Goal: Task Accomplishment & Management: Manage account settings

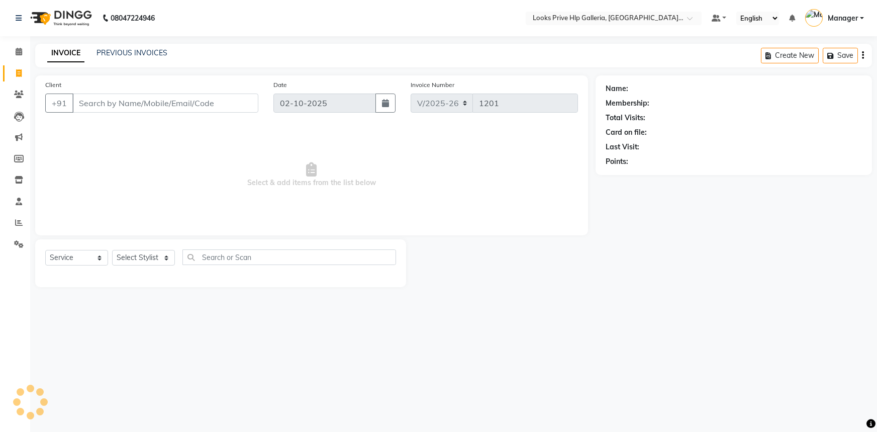
select select "7937"
select select "service"
click at [136, 259] on select "Select Stylist Arshdeep Arya Counter_Sales Gourav_pdct Gurdeep_Nails+MKP Manage…" at bounding box center [143, 258] width 63 height 16
select select "71870"
click at [112, 250] on select "Select Stylist Arshdeep Arya Counter_Sales Gourav_pdct Gurdeep_Nails+MKP Manage…" at bounding box center [143, 258] width 63 height 16
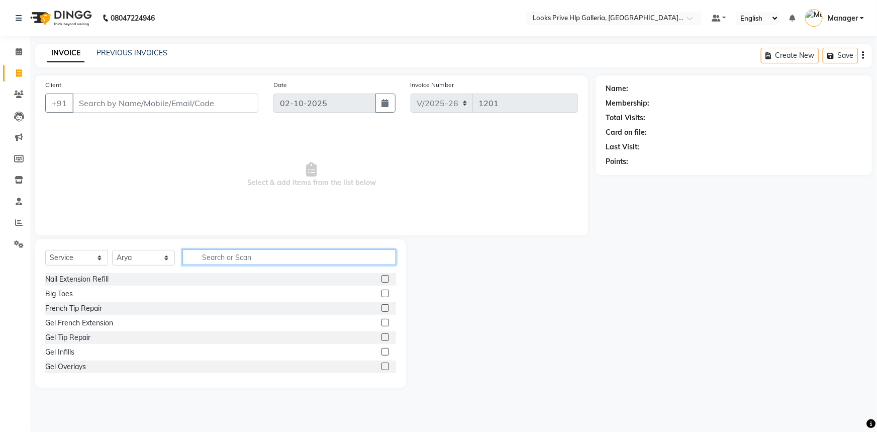
click at [282, 254] on input "text" at bounding box center [289, 257] width 214 height 16
type input "cut"
click at [381, 293] on label at bounding box center [385, 293] width 8 height 8
click at [381, 293] on input "checkbox" at bounding box center [384, 293] width 7 height 7
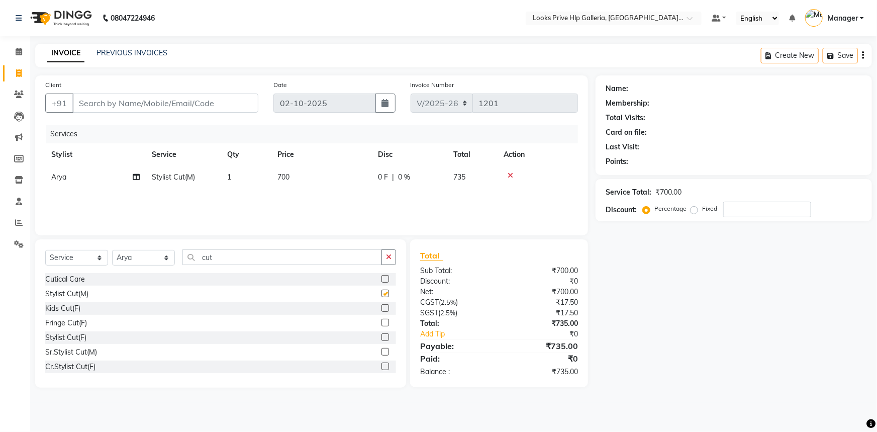
checkbox input "false"
click at [390, 259] on icon "button" at bounding box center [389, 256] width 6 height 7
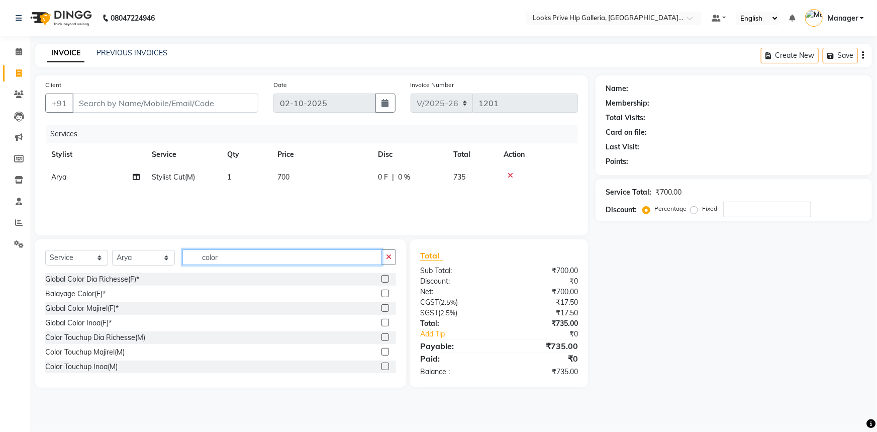
type input "color"
click at [381, 352] on label at bounding box center [385, 352] width 8 height 8
click at [381, 352] on input "checkbox" at bounding box center [384, 352] width 7 height 7
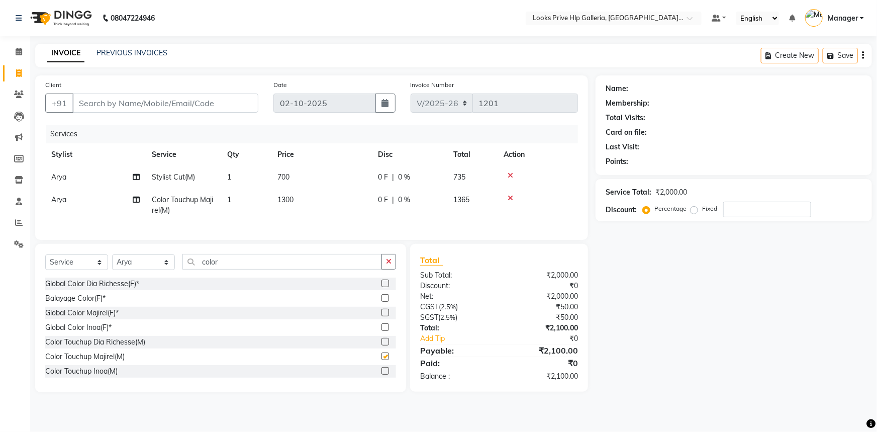
checkbox input "false"
click at [387, 269] on button "button" at bounding box center [388, 262] width 15 height 16
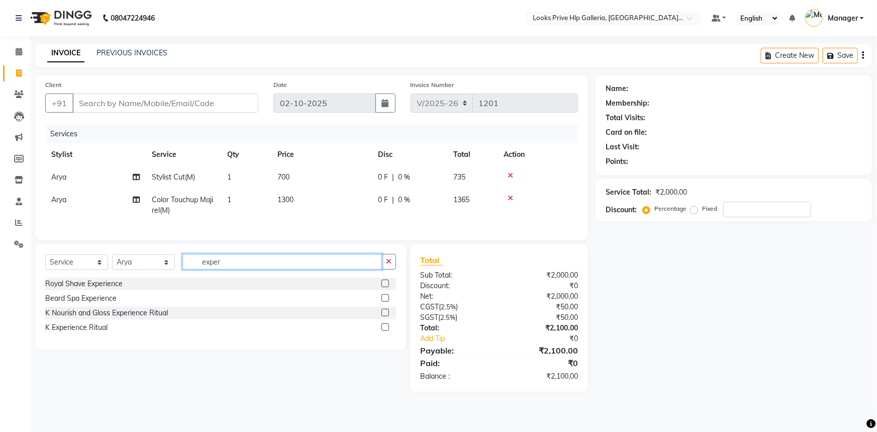
type input "exper"
click at [384, 331] on label at bounding box center [385, 327] width 8 height 8
click at [384, 331] on input "checkbox" at bounding box center [384, 327] width 7 height 7
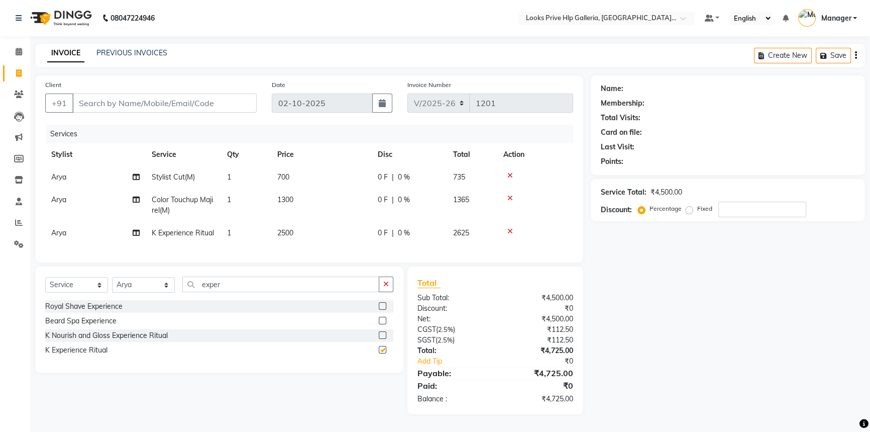
checkbox input "false"
click at [139, 292] on select "Select Stylist Arshdeep Arya Counter_Sales Gourav_pdct Gurdeep_Nails+MKP Manage…" at bounding box center [143, 285] width 63 height 16
select select "71863"
click at [112, 284] on select "Select Stylist Arshdeep Arya Counter_Sales Gourav_pdct Gurdeep_Nails+MKP Manage…" at bounding box center [143, 285] width 63 height 16
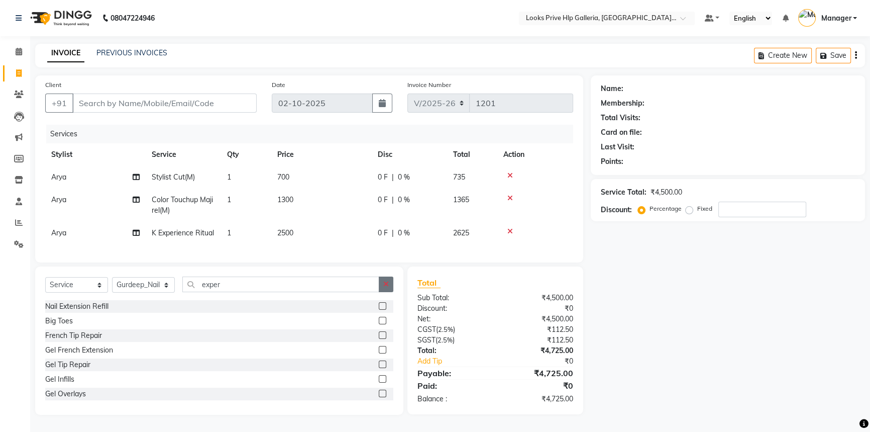
drag, startPoint x: 389, startPoint y: 286, endPoint x: 383, endPoint y: 290, distance: 6.8
click at [389, 286] on button "button" at bounding box center [386, 284] width 15 height 16
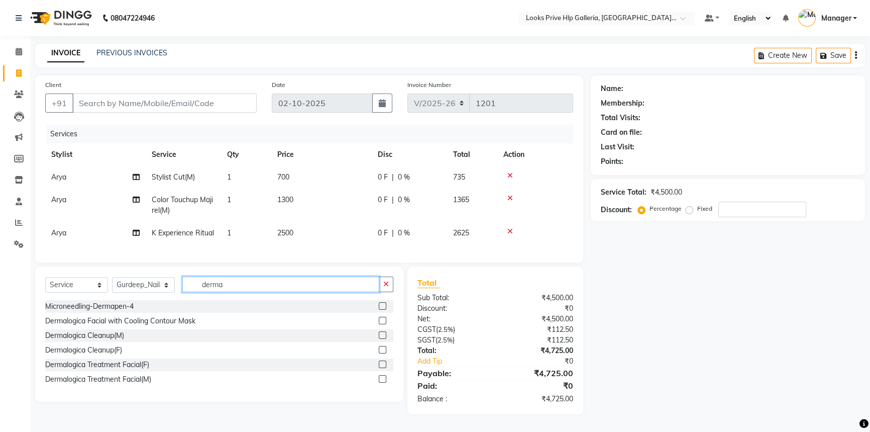
type input "derma"
click at [383, 368] on label at bounding box center [383, 364] width 8 height 8
click at [383, 368] on input "checkbox" at bounding box center [382, 364] width 7 height 7
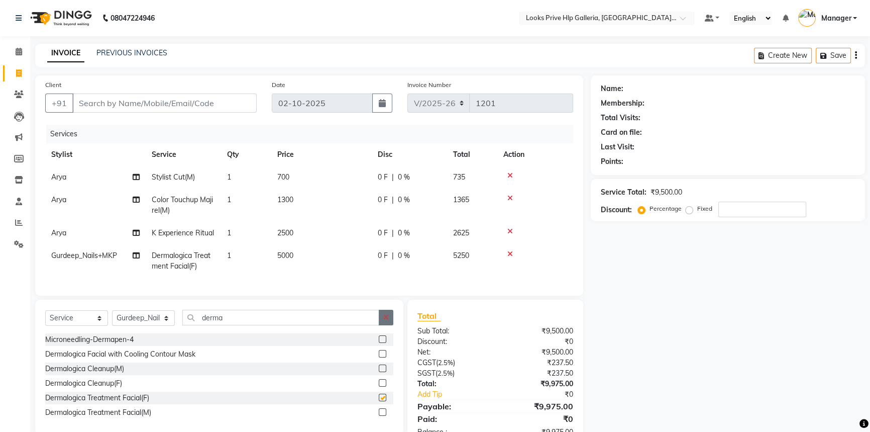
checkbox input "false"
click at [386, 320] on button "button" at bounding box center [386, 318] width 15 height 16
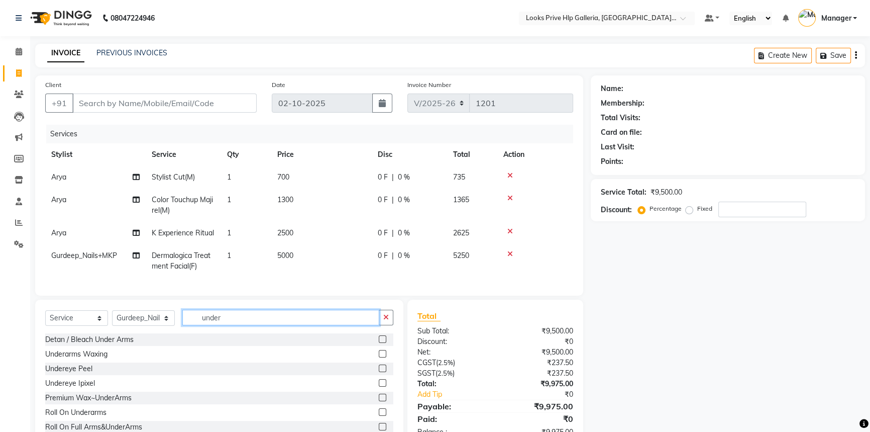
type input "under"
click at [379, 357] on label at bounding box center [383, 354] width 8 height 8
click at [379, 357] on input "checkbox" at bounding box center [382, 354] width 7 height 7
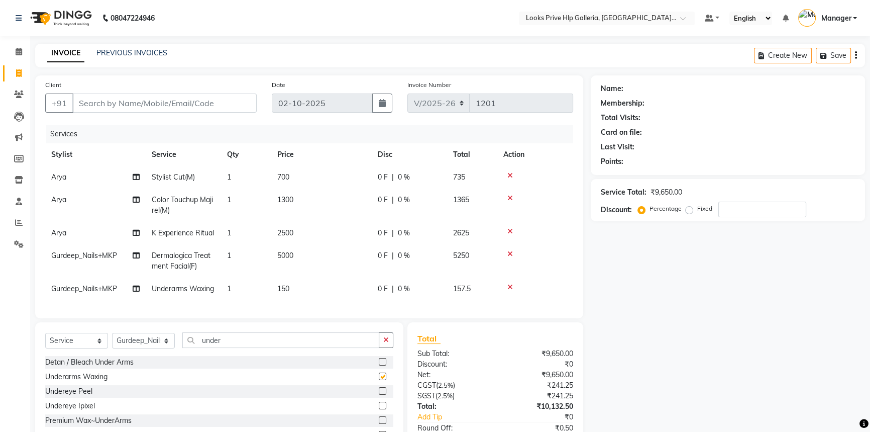
checkbox input "false"
click at [297, 288] on td "150" at bounding box center [321, 288] width 101 height 23
select select "71863"
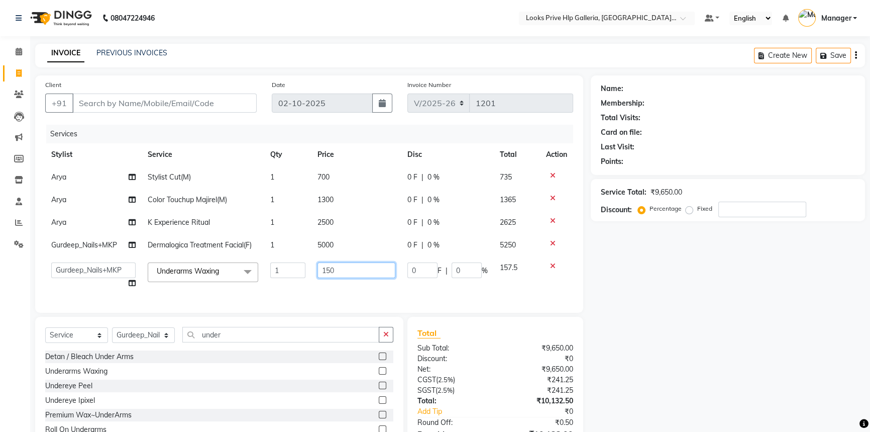
drag, startPoint x: 367, startPoint y: 273, endPoint x: 281, endPoint y: 268, distance: 86.1
click at [276, 271] on tr "Arshdeep Arya Counter_Sales Gourav_pdct Gurdeep_Nails+MKP Manager Mani_chauhan …" at bounding box center [309, 275] width 528 height 38
type input "500"
click at [326, 246] on td "5000" at bounding box center [357, 245] width 90 height 23
select select "71863"
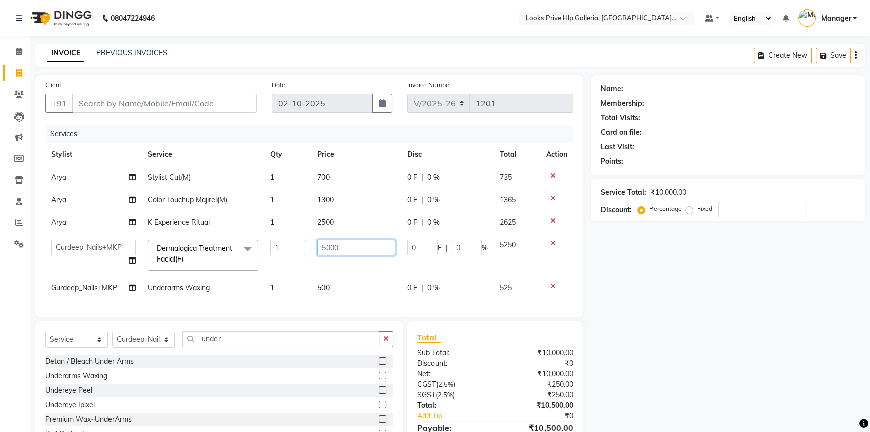
drag, startPoint x: 351, startPoint y: 246, endPoint x: 261, endPoint y: 256, distance: 90.5
click at [261, 256] on tr "Arshdeep Arya Counter_Sales Gourav_pdct Gurdeep_Nails+MKP Manager Mani_chauhan …" at bounding box center [309, 255] width 528 height 43
type input "7000"
click at [310, 202] on tr "Arya Color Touchup Majirel(M) 1 1300 0 F | 0 % 1365" at bounding box center [309, 199] width 528 height 23
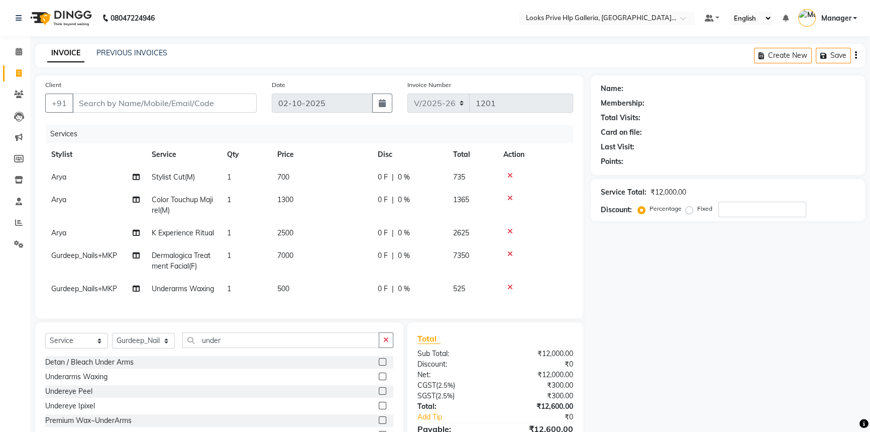
click at [297, 233] on td "2500" at bounding box center [321, 233] width 101 height 23
select select "71870"
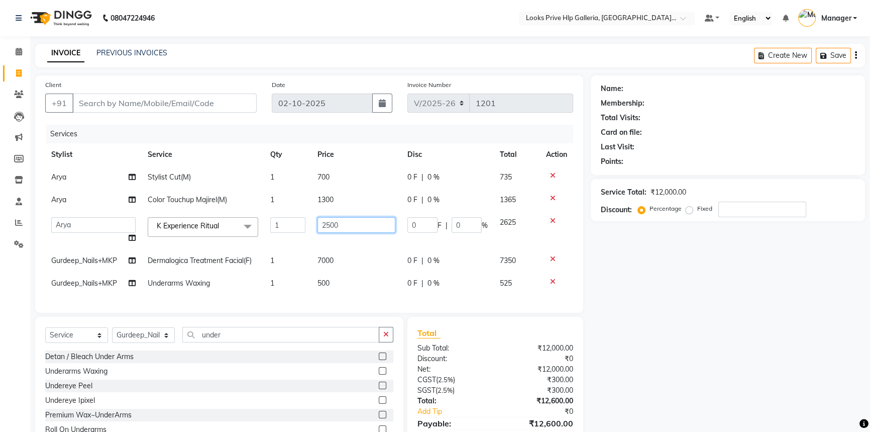
drag, startPoint x: 347, startPoint y: 228, endPoint x: 278, endPoint y: 229, distance: 69.4
click at [278, 229] on tr "Arshdeep Arya Counter_Sales Gourav_pdct Gurdeep_Nails+MKP Manager Mani_chauhan …" at bounding box center [309, 230] width 528 height 38
type input "4100"
click at [342, 201] on td "1300" at bounding box center [357, 199] width 90 height 23
select select "71870"
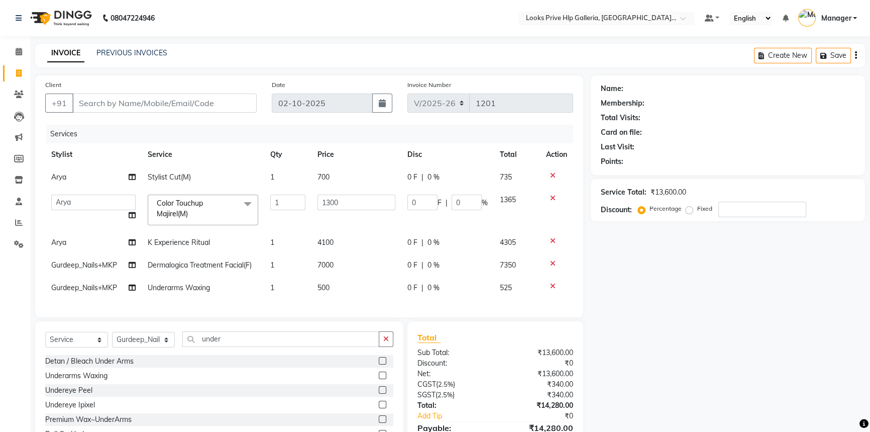
click at [353, 176] on td "700" at bounding box center [357, 177] width 90 height 23
select select "71870"
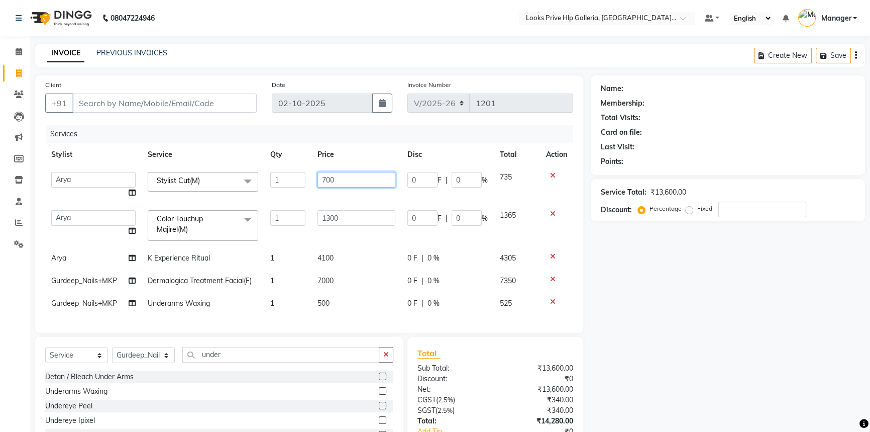
drag, startPoint x: 370, startPoint y: 178, endPoint x: 302, endPoint y: 179, distance: 68.4
click at [302, 179] on tr "Arshdeep Arya Counter_Sales Gourav_pdct Gurdeep_Nails+MKP Manager Mani_chauhan …" at bounding box center [309, 185] width 528 height 38
type input "1000"
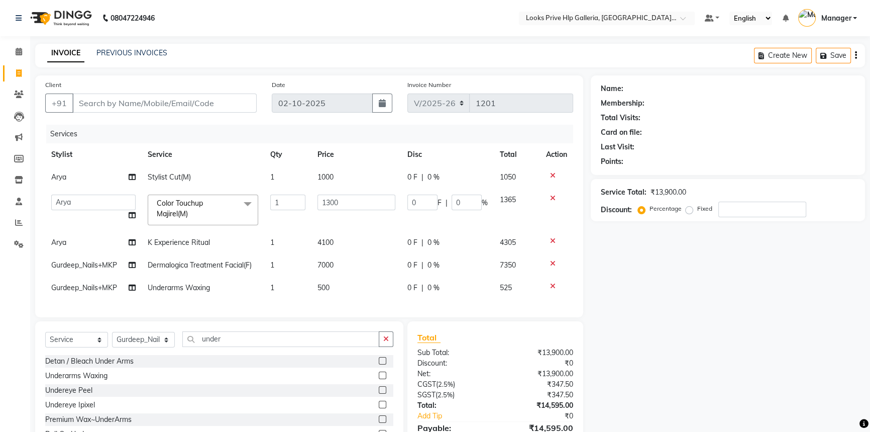
click at [685, 286] on div "Name: Membership: Total Visits: Card on file: Last Visit: Points: Service Total…" at bounding box center [732, 272] width 282 height 394
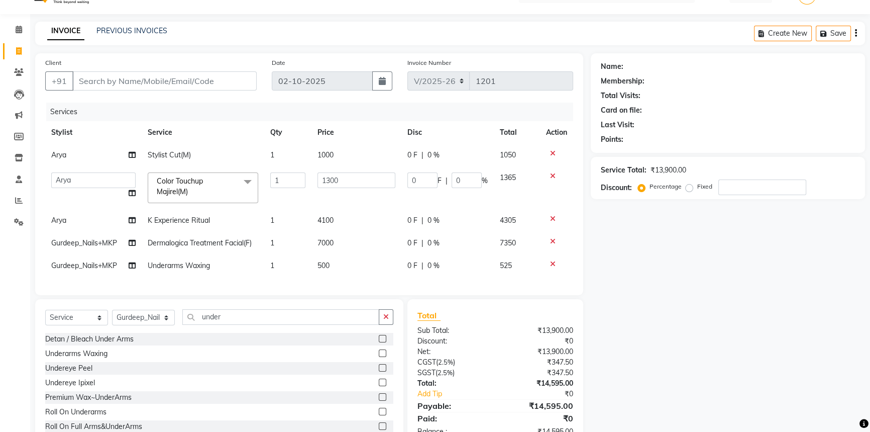
scroll to position [59, 0]
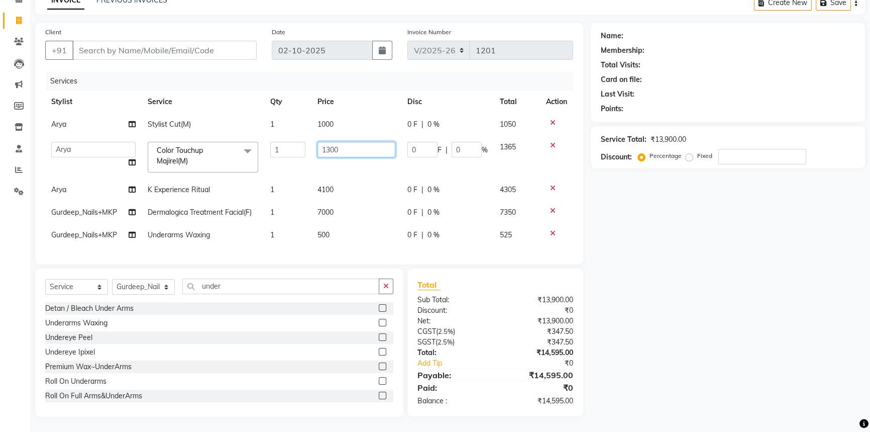
click at [362, 145] on input "1300" at bounding box center [357, 150] width 78 height 16
type input "1500"
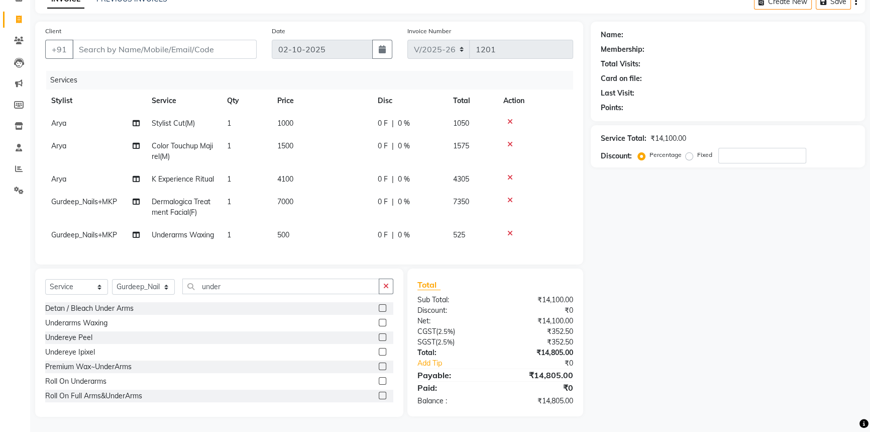
drag, startPoint x: 681, startPoint y: 217, endPoint x: 580, endPoint y: 270, distance: 113.5
click at [681, 217] on div "Name: Membership: Total Visits: Card on file: Last Visit: Points: Service Total…" at bounding box center [732, 219] width 282 height 395
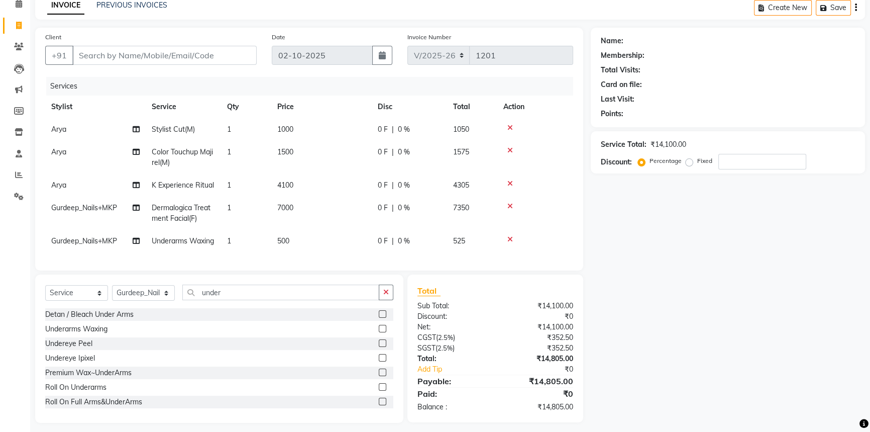
scroll to position [25, 0]
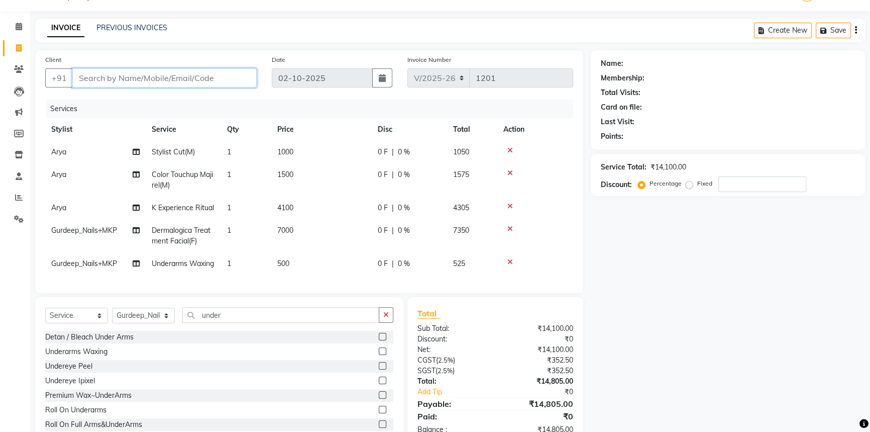
click at [206, 78] on input "Client" at bounding box center [164, 77] width 184 height 19
type input "9"
type input "0"
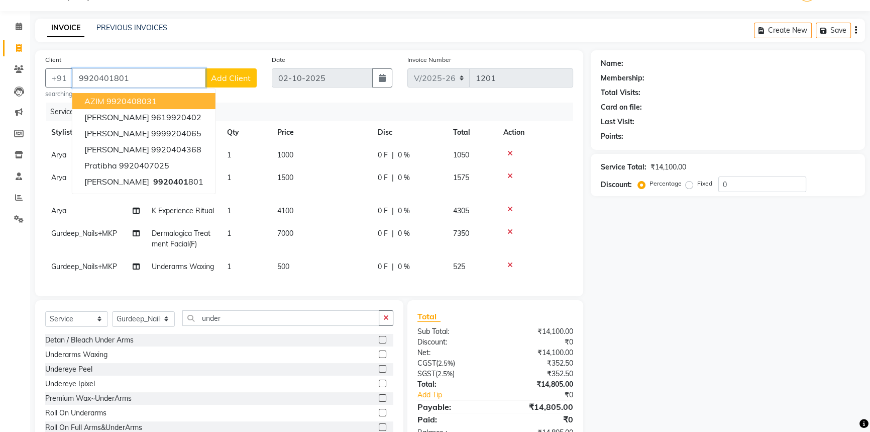
type input "9920401801"
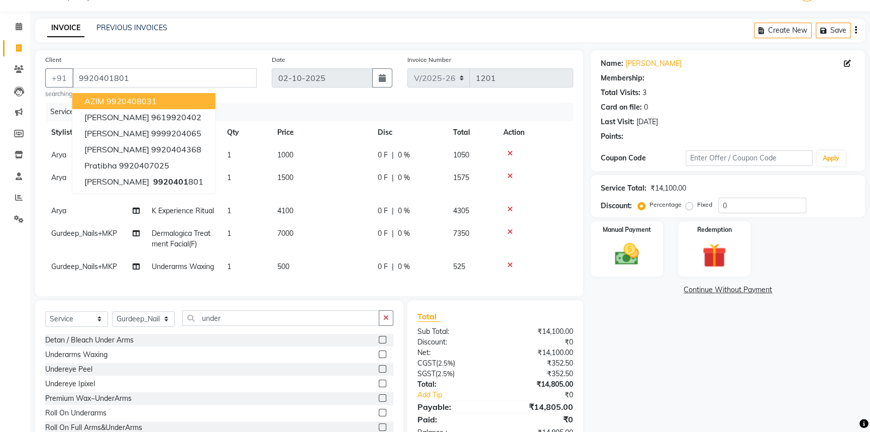
select select "1: Object"
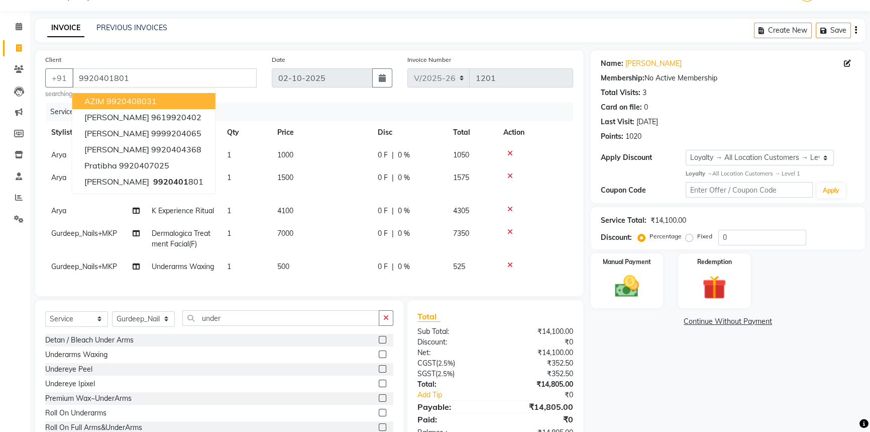
click at [670, 368] on div "Name: Karan Singh Membership: No Active Membership Total Visits: 3 Card on file…" at bounding box center [732, 249] width 282 height 398
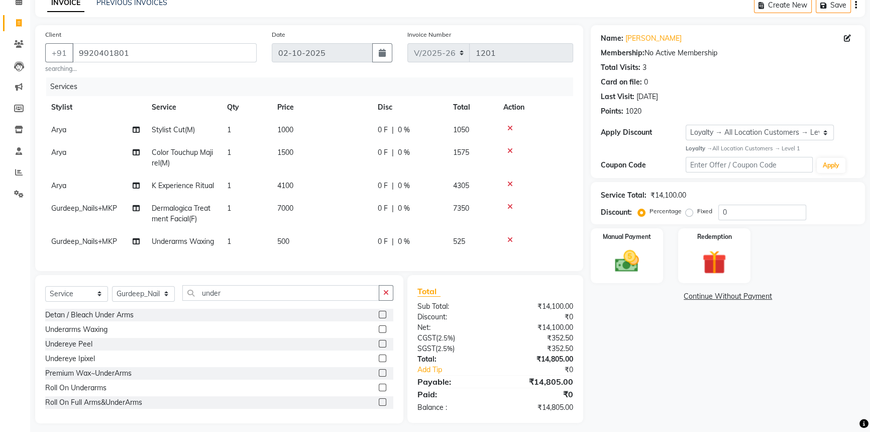
scroll to position [74, 0]
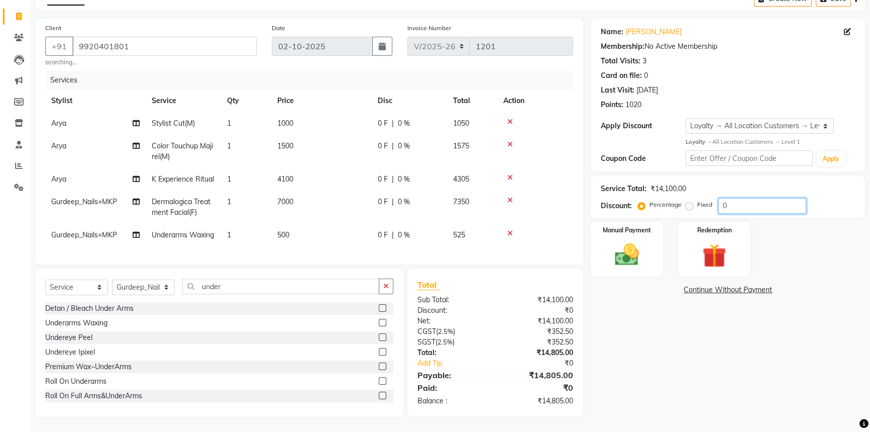
click at [737, 198] on input "0" at bounding box center [763, 206] width 88 height 16
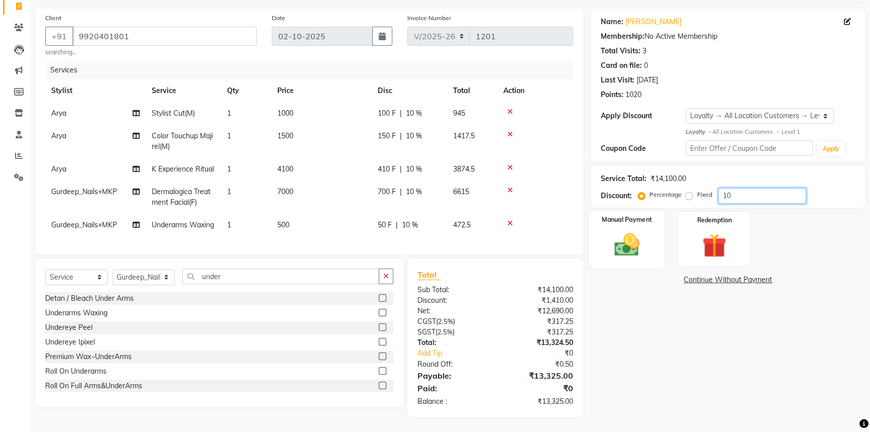
type input "10"
click at [612, 238] on img at bounding box center [627, 244] width 41 height 29
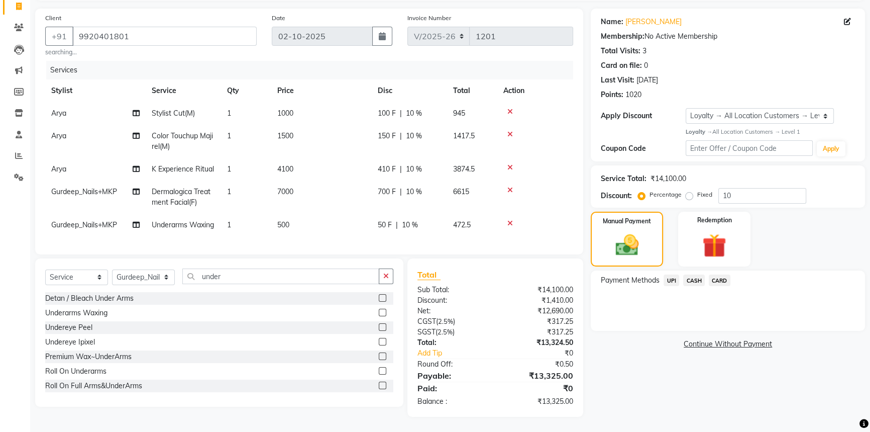
drag, startPoint x: 720, startPoint y: 271, endPoint x: 726, endPoint y: 273, distance: 6.1
click at [722, 274] on span "CARD" at bounding box center [720, 280] width 22 height 12
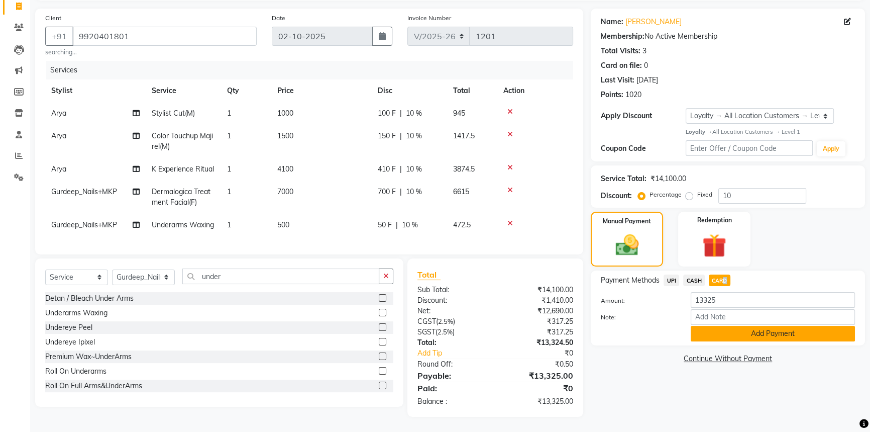
click at [766, 326] on button "Add Payment" at bounding box center [773, 334] width 164 height 16
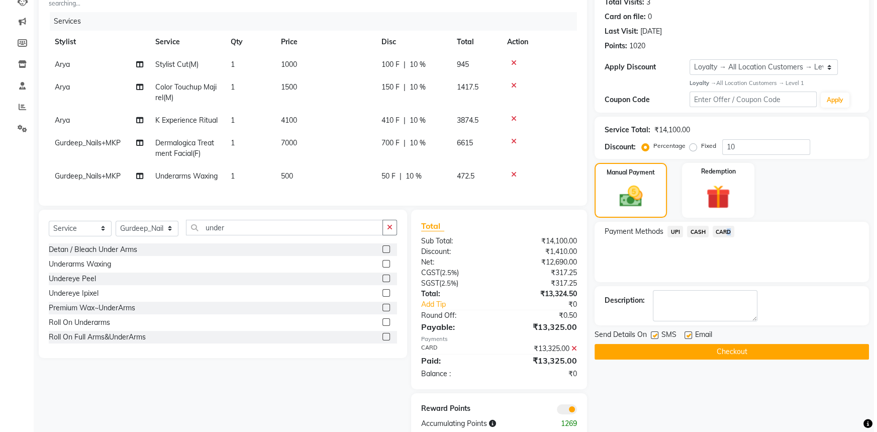
scroll to position [156, 0]
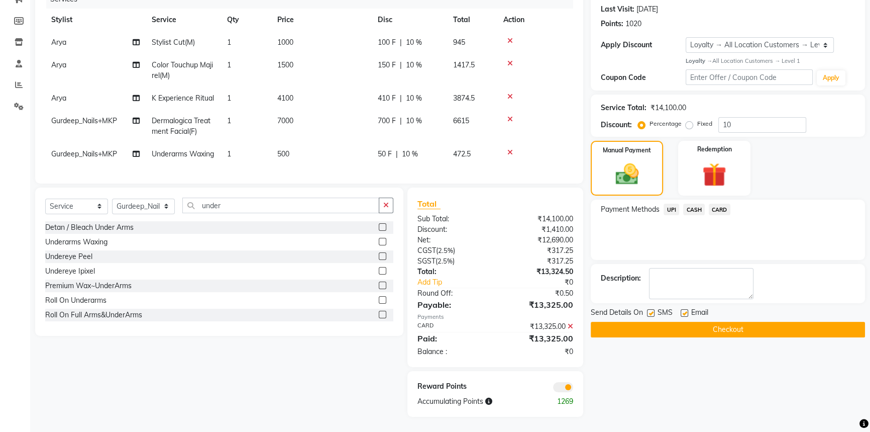
click at [564, 386] on span at bounding box center [563, 387] width 20 height 10
click at [573, 389] on input "checkbox" at bounding box center [573, 389] width 0 height 0
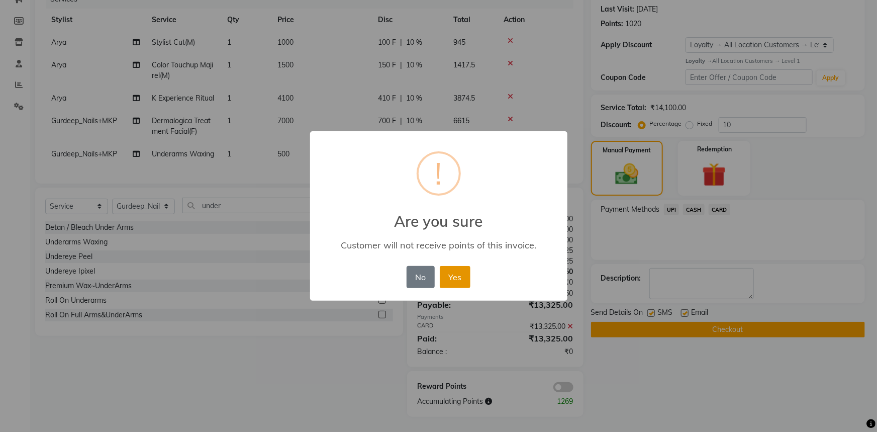
click at [456, 280] on button "Yes" at bounding box center [455, 277] width 31 height 22
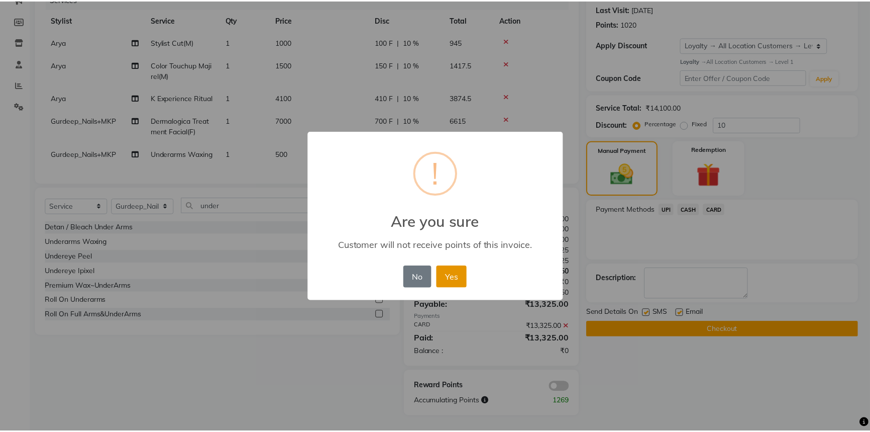
scroll to position [141, 0]
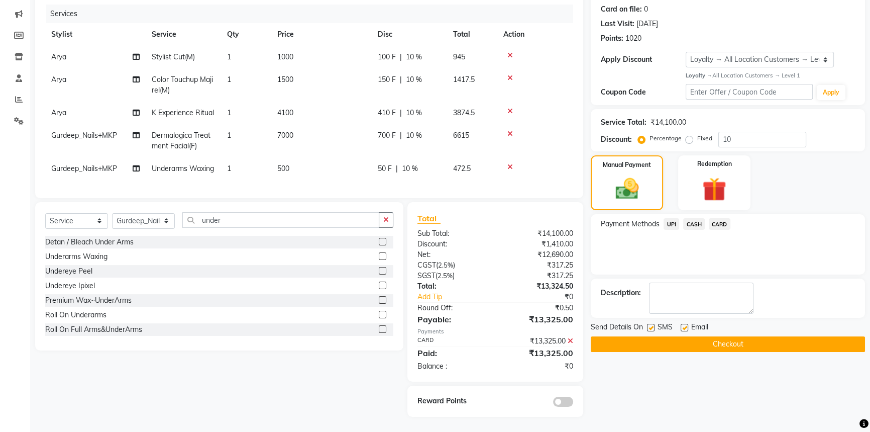
click at [738, 336] on button "Checkout" at bounding box center [728, 344] width 274 height 16
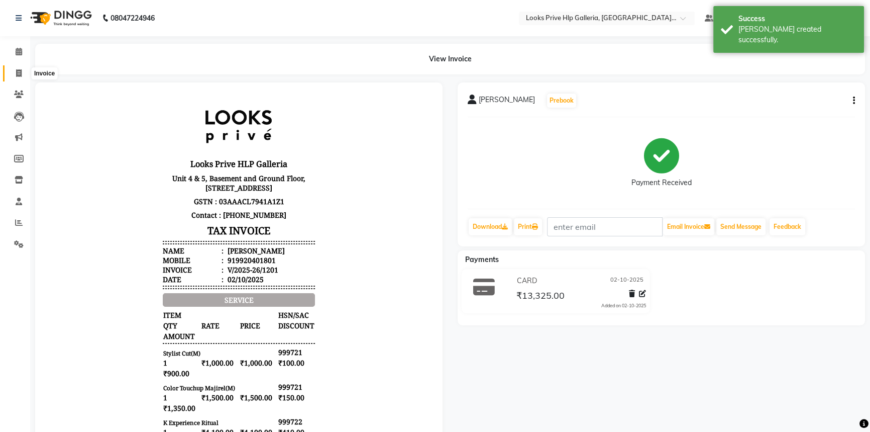
click at [16, 71] on icon at bounding box center [19, 73] width 6 height 8
select select "service"
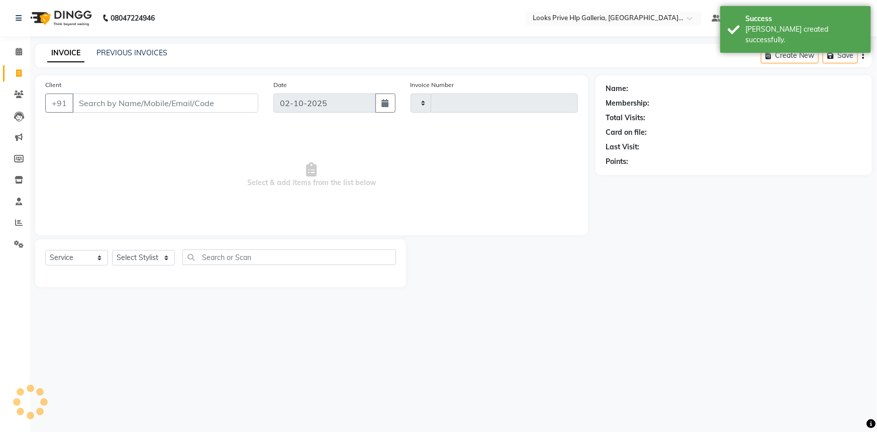
type input "1202"
select select "7937"
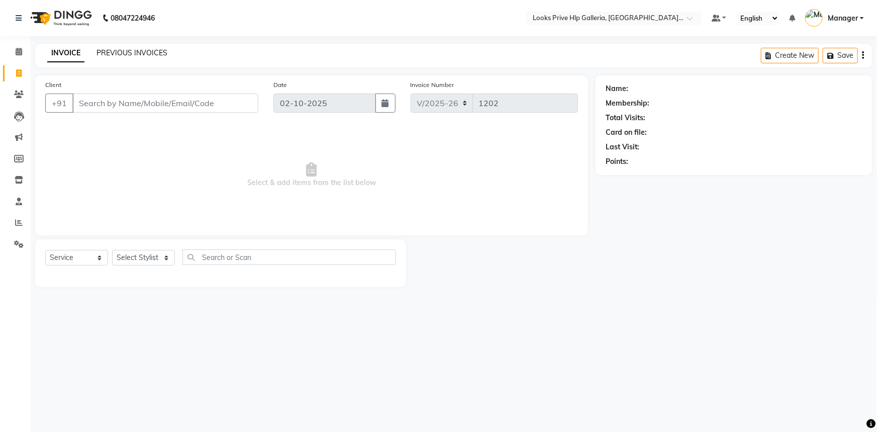
click at [118, 52] on link "PREVIOUS INVOICES" at bounding box center [131, 52] width 71 height 9
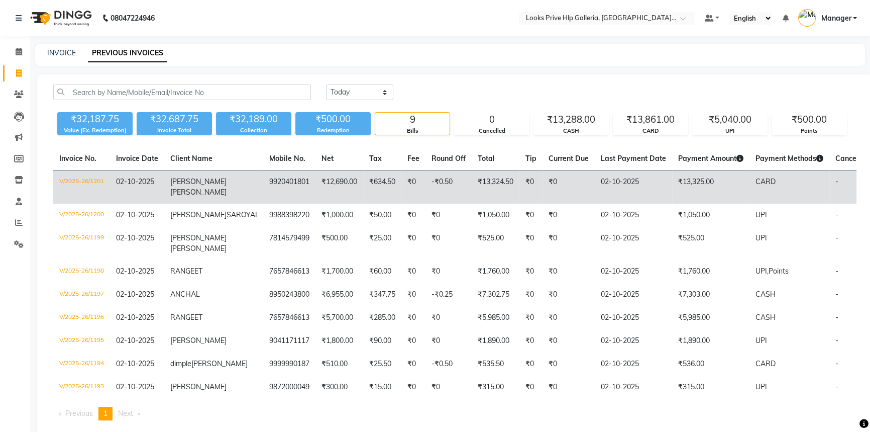
click at [75, 177] on td "V/2025-26/1201" at bounding box center [81, 187] width 57 height 34
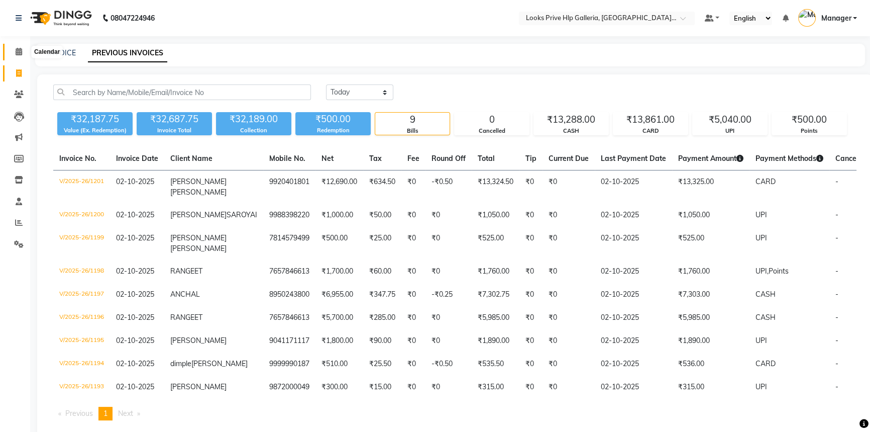
click at [21, 52] on icon at bounding box center [19, 52] width 7 height 8
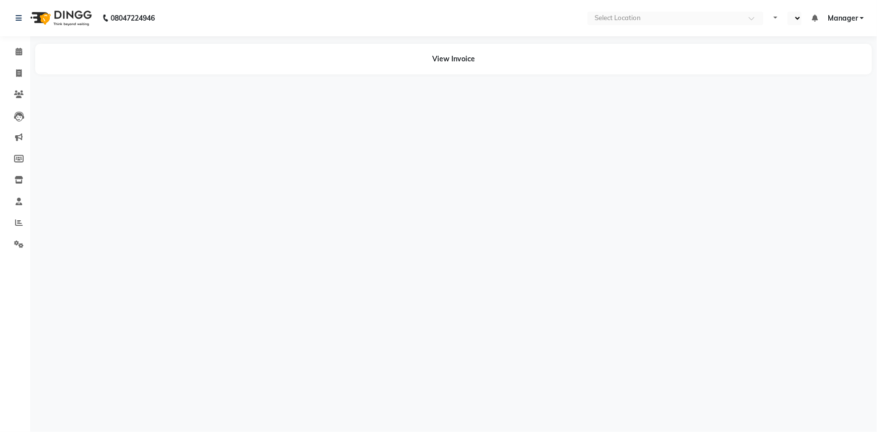
select select "en"
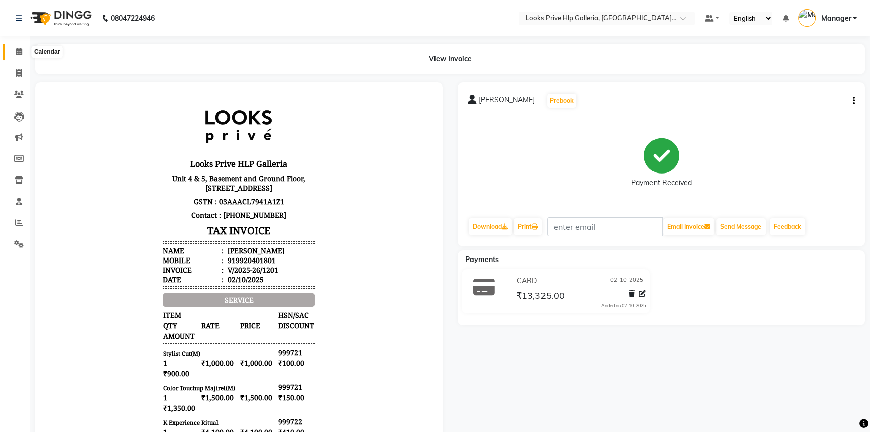
click at [18, 51] on icon at bounding box center [19, 52] width 7 height 8
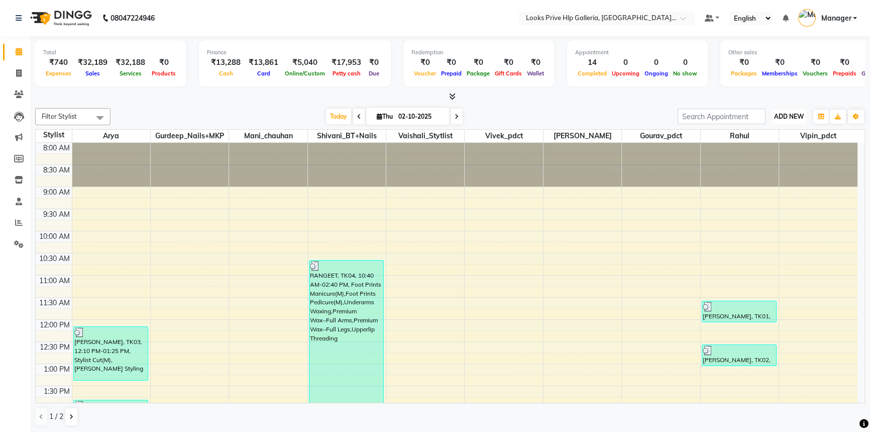
click at [790, 115] on span "ADD NEW" at bounding box center [789, 117] width 30 height 8
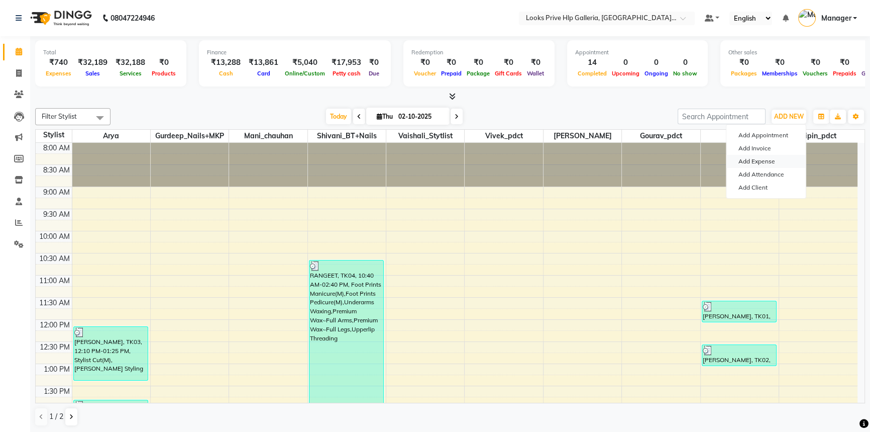
click at [788, 160] on link "Add Expense" at bounding box center [766, 161] width 79 height 13
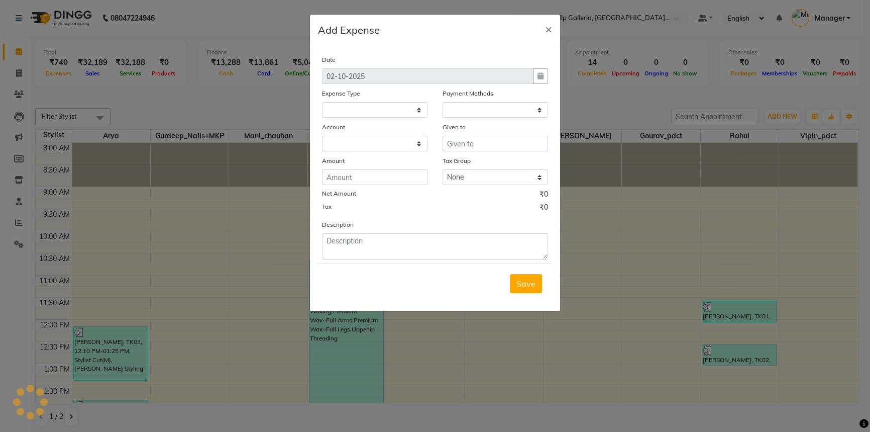
select select
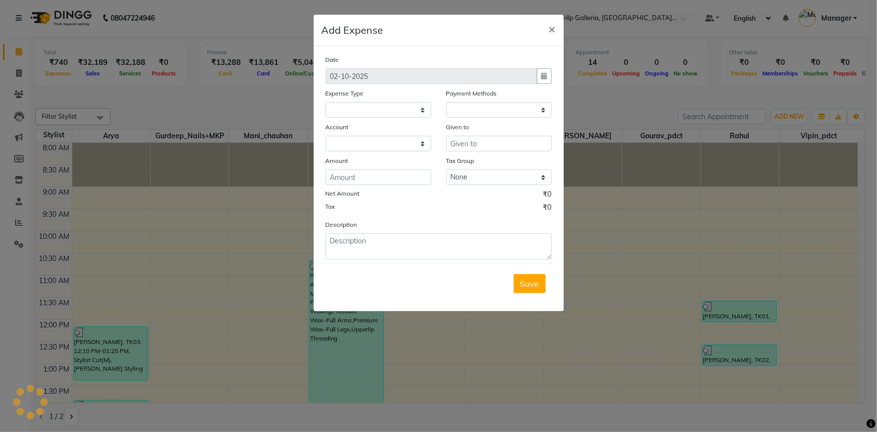
select select "1"
select select "7087"
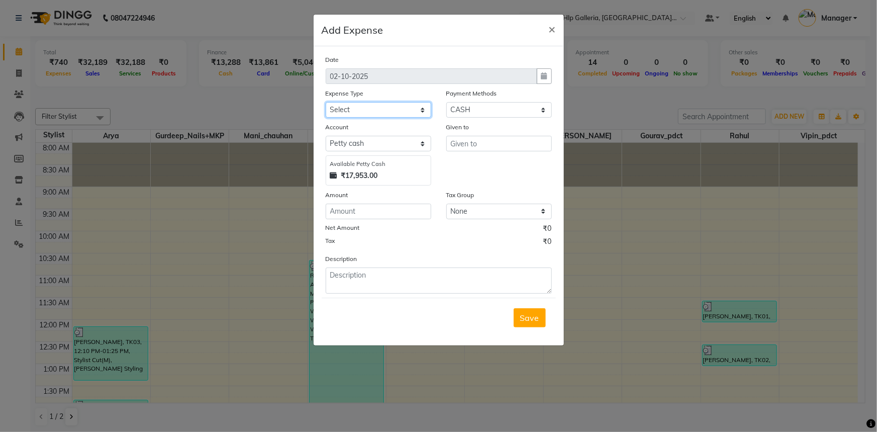
click at [387, 111] on select "Select Accommodation Aesthetics Bank Deposit BLINKIT Cash Handover Client Refun…" at bounding box center [379, 110] width 106 height 16
select select "24170"
click at [326, 103] on select "Select Accommodation Aesthetics Bank Deposit BLINKIT Cash Handover Client Refun…" at bounding box center [379, 110] width 106 height 16
click at [384, 213] on input "number" at bounding box center [379, 212] width 106 height 16
click at [552, 30] on span "×" at bounding box center [552, 28] width 7 height 15
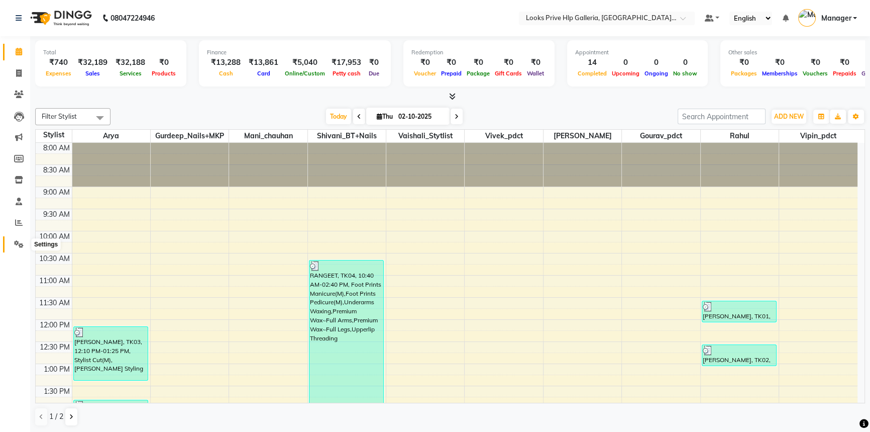
click at [20, 241] on icon at bounding box center [19, 244] width 10 height 8
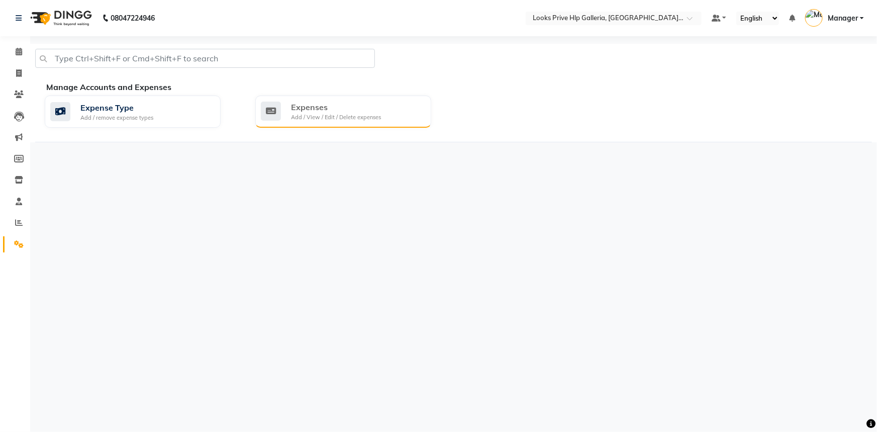
click at [345, 115] on div "Add / View / Edit / Delete expenses" at bounding box center [336, 117] width 90 height 9
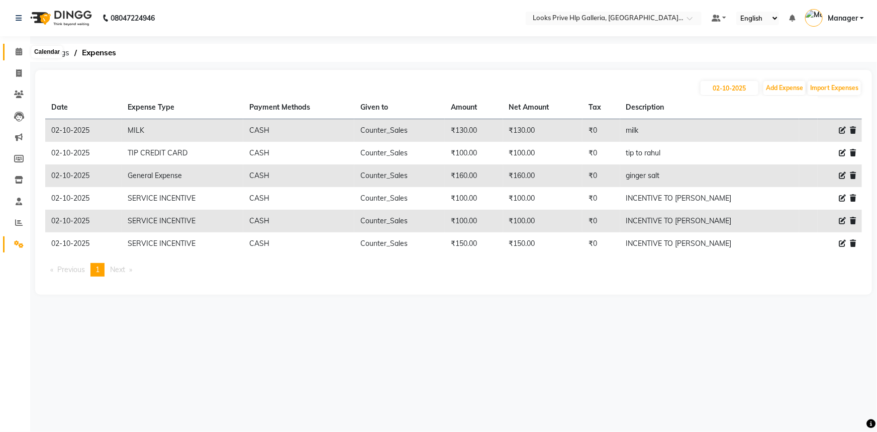
click at [18, 49] on icon at bounding box center [19, 52] width 7 height 8
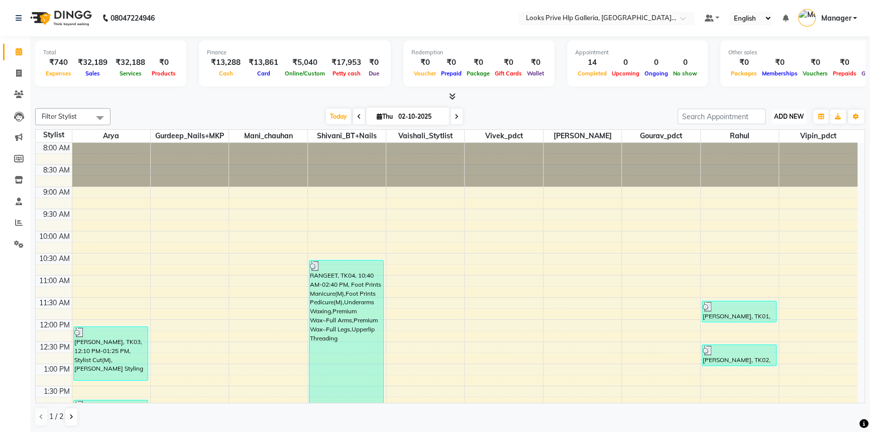
click at [786, 113] on span "ADD NEW" at bounding box center [789, 117] width 30 height 8
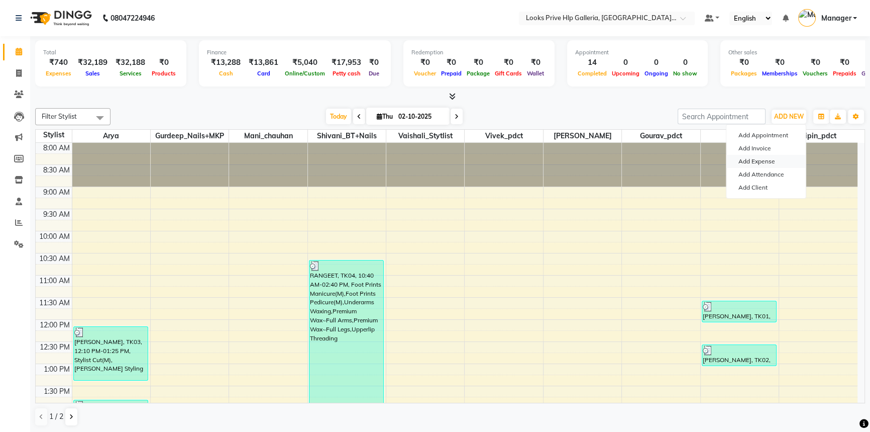
click at [765, 157] on link "Add Expense" at bounding box center [766, 161] width 79 height 13
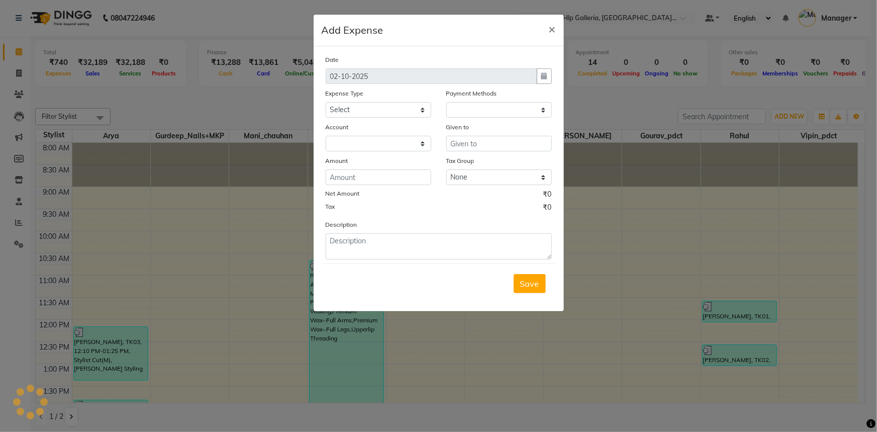
select select "1"
select select "7087"
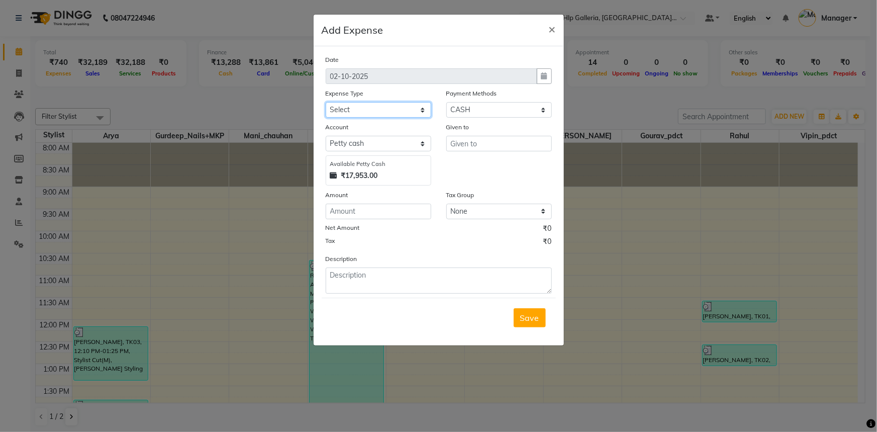
click at [364, 106] on select "Select Accommodation Aesthetics Bank Deposit BLINKIT Cash Handover Client Refun…" at bounding box center [379, 110] width 106 height 16
select select "24170"
click at [326, 103] on select "Select Accommodation Aesthetics Bank Deposit BLINKIT Cash Handover Client Refun…" at bounding box center [379, 110] width 106 height 16
click at [372, 216] on input "number" at bounding box center [379, 212] width 106 height 16
type input "300"
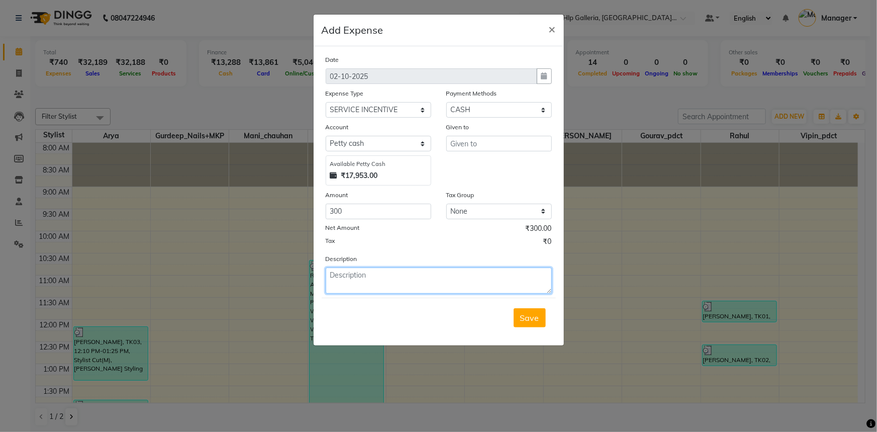
click at [395, 281] on textarea at bounding box center [439, 280] width 226 height 26
type textarea "incentice to [PERSON_NAME]"
click at [527, 323] on button "Save" at bounding box center [530, 317] width 32 height 19
click at [502, 144] on input "text" at bounding box center [499, 144] width 106 height 16
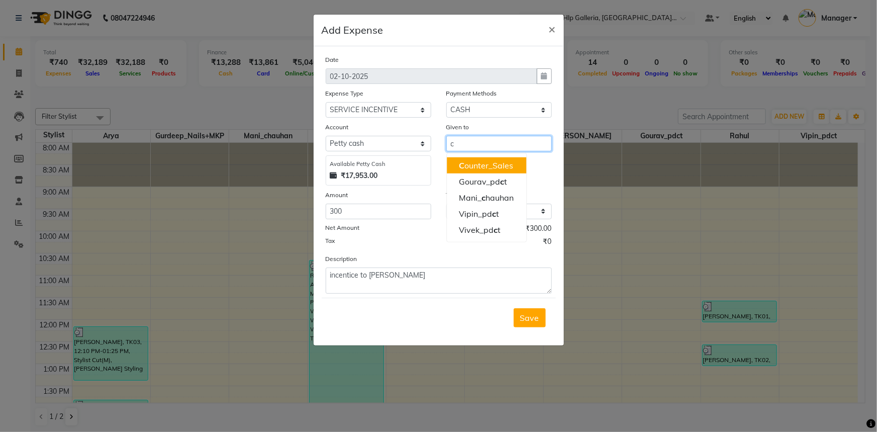
click at [493, 161] on ngb-highlight "C ounter_Sales" at bounding box center [486, 165] width 54 height 10
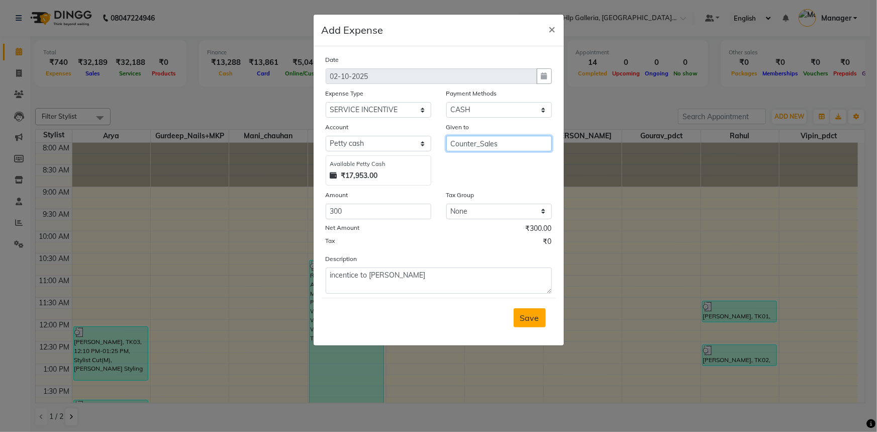
type input "Counter_Sales"
click at [528, 324] on button "Save" at bounding box center [530, 317] width 32 height 19
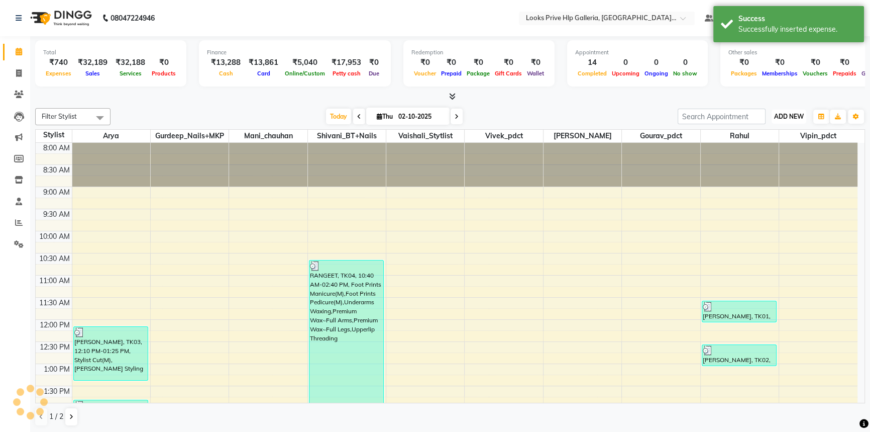
click at [792, 115] on span "ADD NEW" at bounding box center [789, 117] width 30 height 8
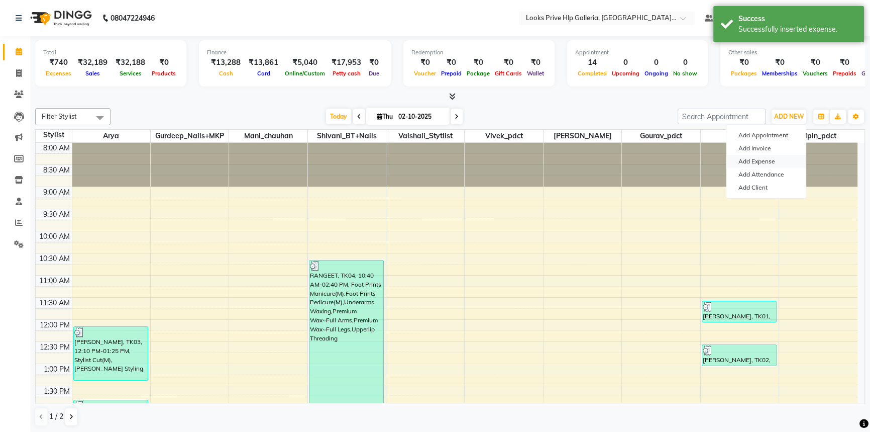
click at [779, 159] on link "Add Expense" at bounding box center [766, 161] width 79 height 13
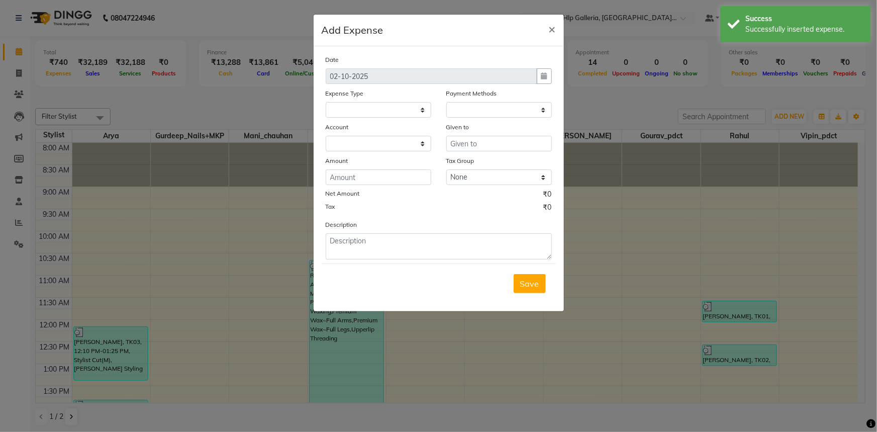
select select
click at [398, 112] on select "Select Accommodation Aesthetics Bank Deposit BLINKIT Cash Handover Client Refun…" at bounding box center [379, 110] width 106 height 16
select select "1"
select select "7087"
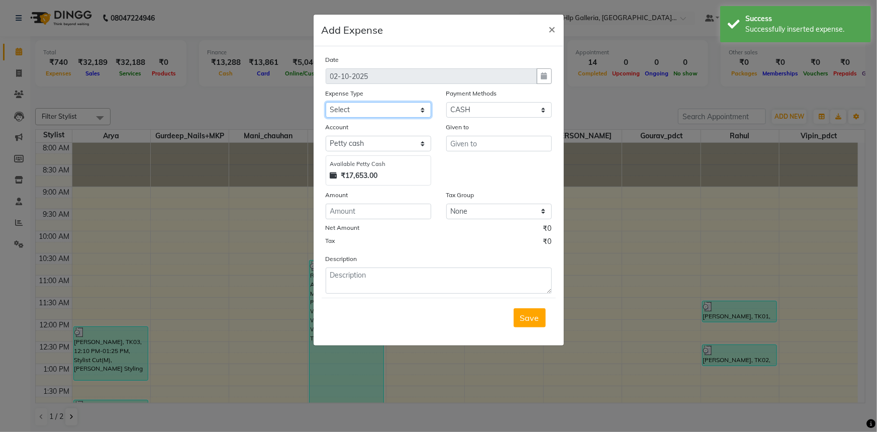
select select "24170"
click at [326, 103] on select "Select Accommodation Aesthetics Bank Deposit BLINKIT Cash Handover Client Refun…" at bounding box center [379, 110] width 106 height 16
click at [491, 149] on input "text" at bounding box center [499, 144] width 106 height 16
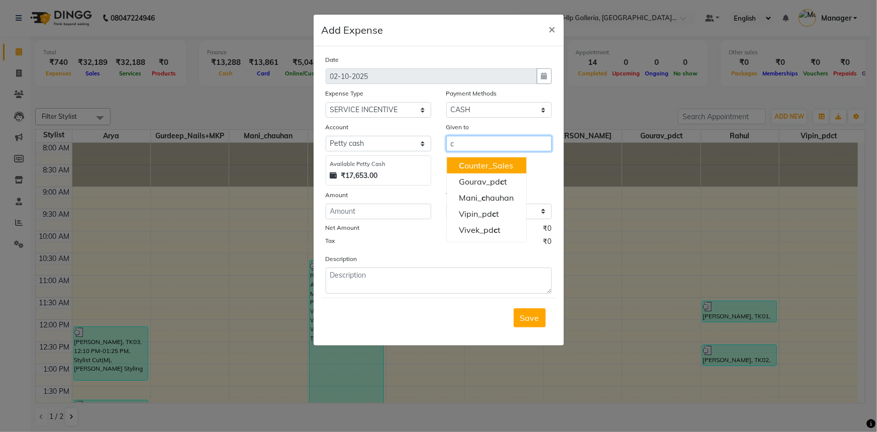
click at [487, 164] on ngb-highlight "C ounter_Sales" at bounding box center [486, 165] width 54 height 10
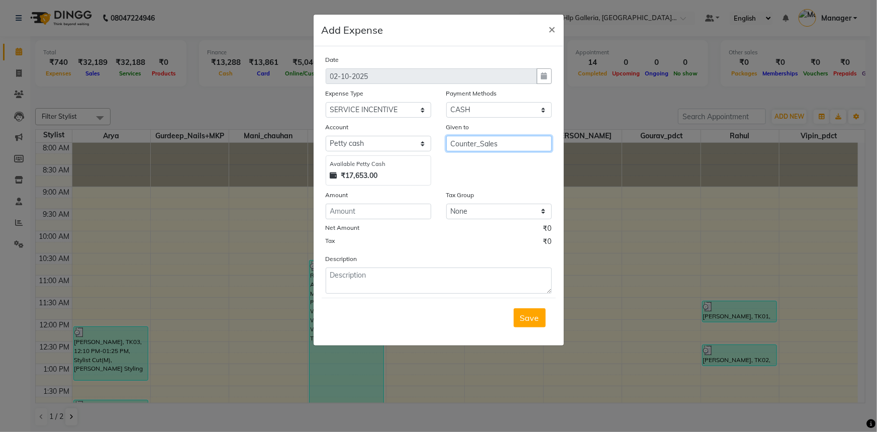
type input "Counter_Sales"
drag, startPoint x: 405, startPoint y: 216, endPoint x: 413, endPoint y: 217, distance: 7.6
click at [406, 214] on input "number" at bounding box center [379, 212] width 106 height 16
type input "350"
click at [350, 274] on textarea at bounding box center [439, 280] width 226 height 26
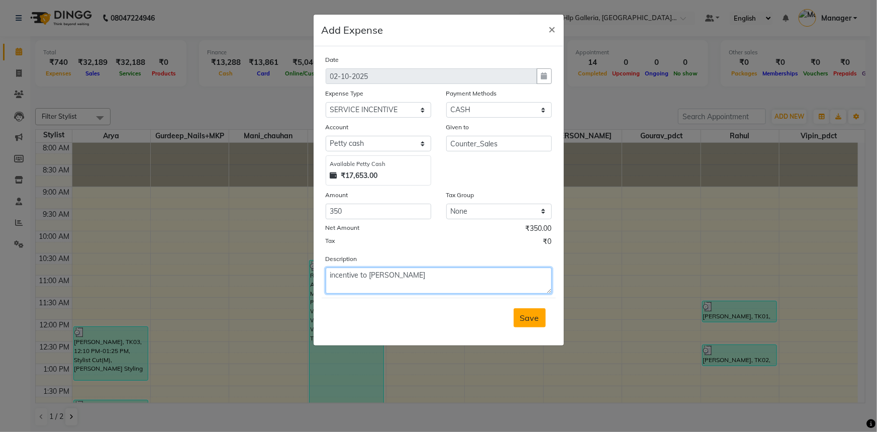
type textarea "incentive to arya"
click at [523, 315] on span "Save" at bounding box center [529, 318] width 19 height 10
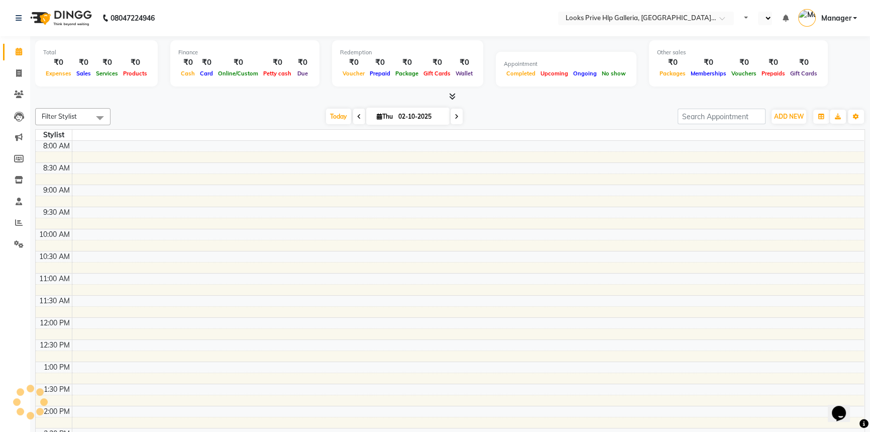
select select "en"
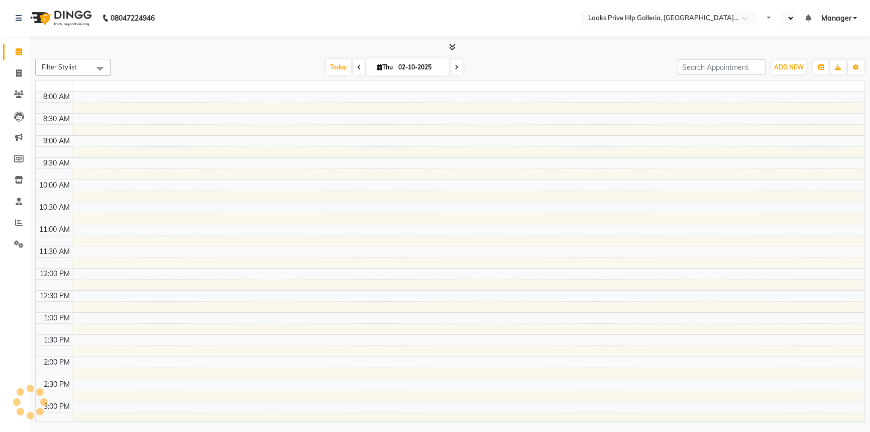
select select "en"
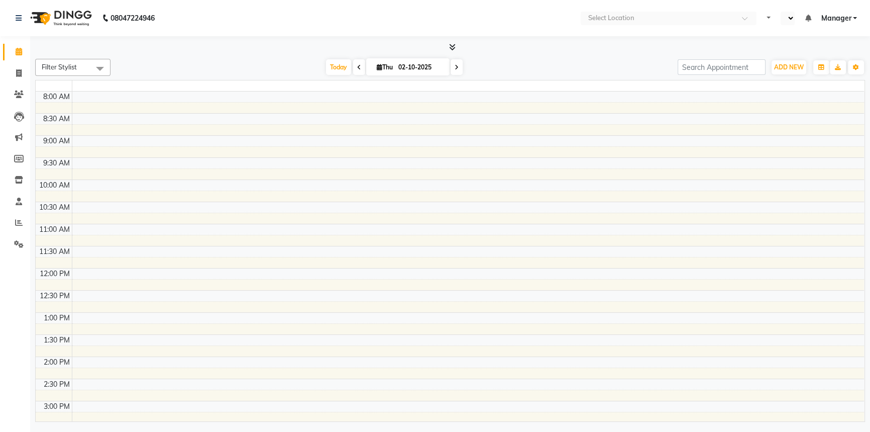
select select "en"
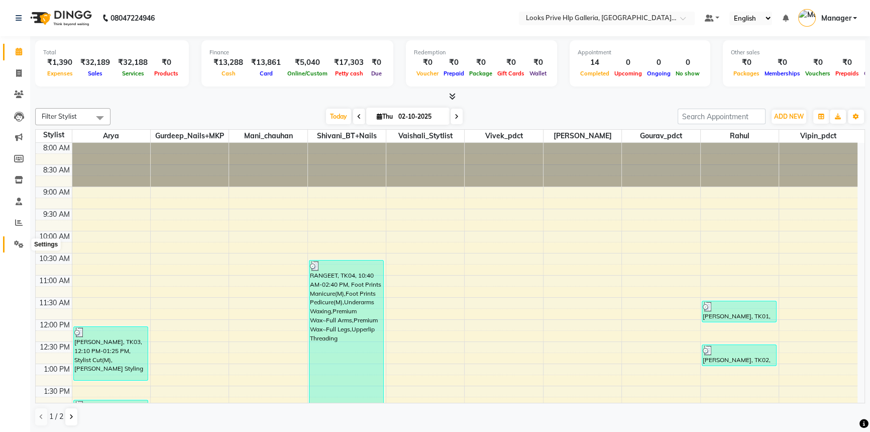
click at [20, 244] on icon at bounding box center [19, 244] width 10 height 8
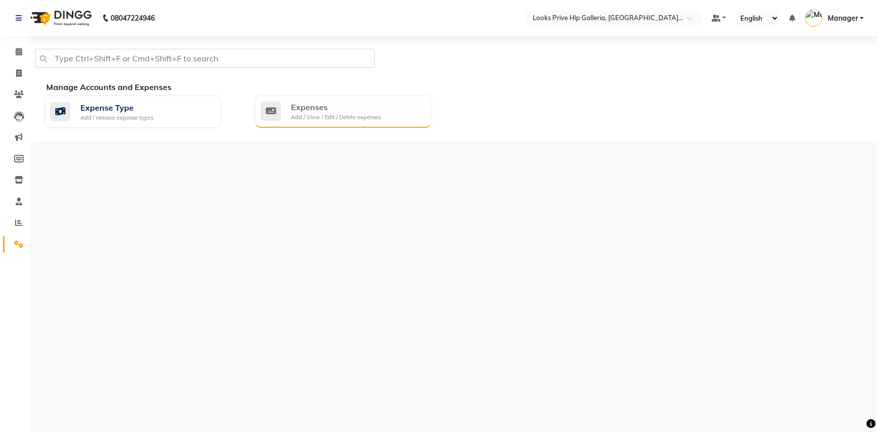
click at [306, 114] on div "Add / View / Edit / Delete expenses" at bounding box center [336, 117] width 90 height 9
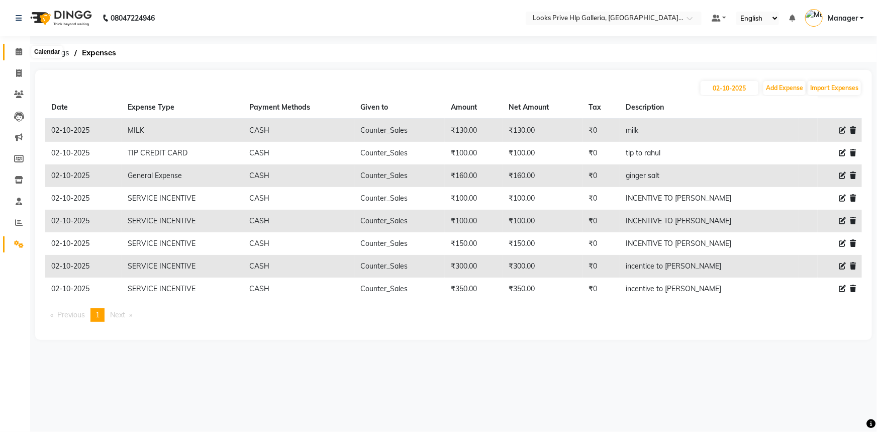
click at [17, 52] on icon at bounding box center [19, 52] width 7 height 8
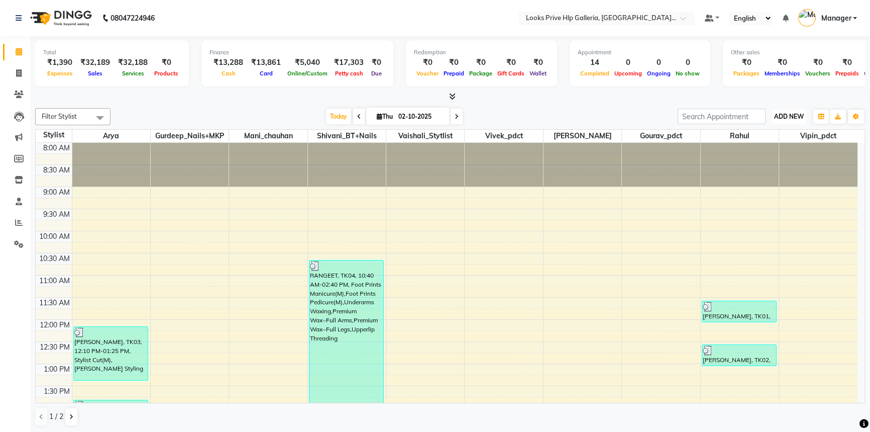
click at [785, 117] on span "ADD NEW" at bounding box center [789, 117] width 30 height 8
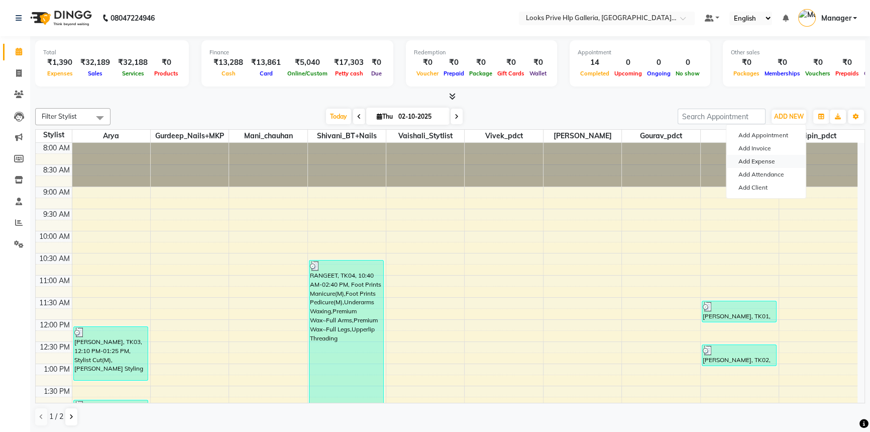
click at [756, 156] on link "Add Expense" at bounding box center [766, 161] width 79 height 13
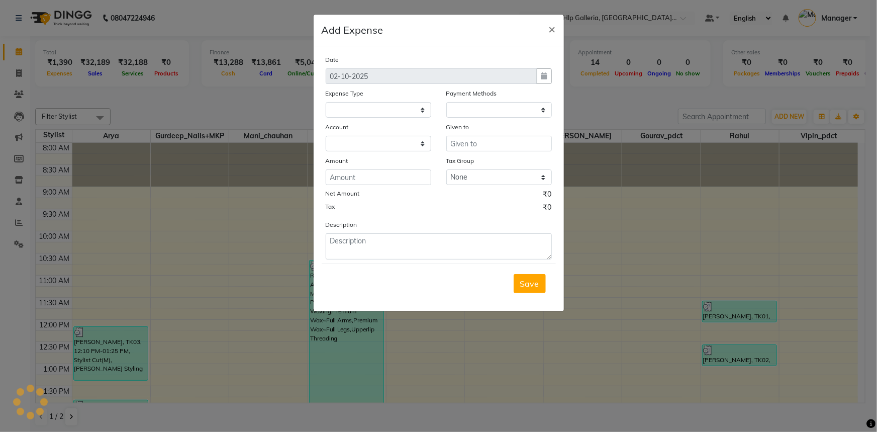
select select
select select "1"
select select "7087"
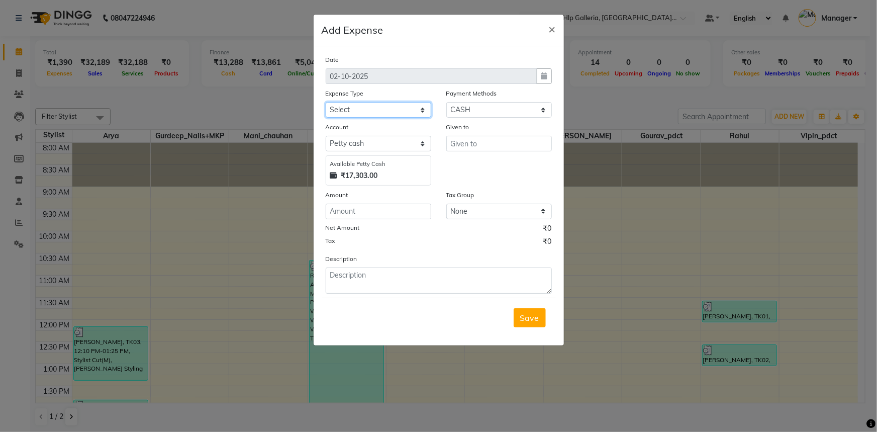
click at [364, 111] on select "Select Accommodation Aesthetics Bank Deposit BLINKIT Cash Handover Client Refun…" at bounding box center [379, 110] width 106 height 16
select select "23704"
click at [326, 103] on select "Select Accommodation Aesthetics Bank Deposit BLINKIT Cash Handover Client Refun…" at bounding box center [379, 110] width 106 height 16
click at [388, 213] on input "number" at bounding box center [379, 212] width 106 height 16
type input "120"
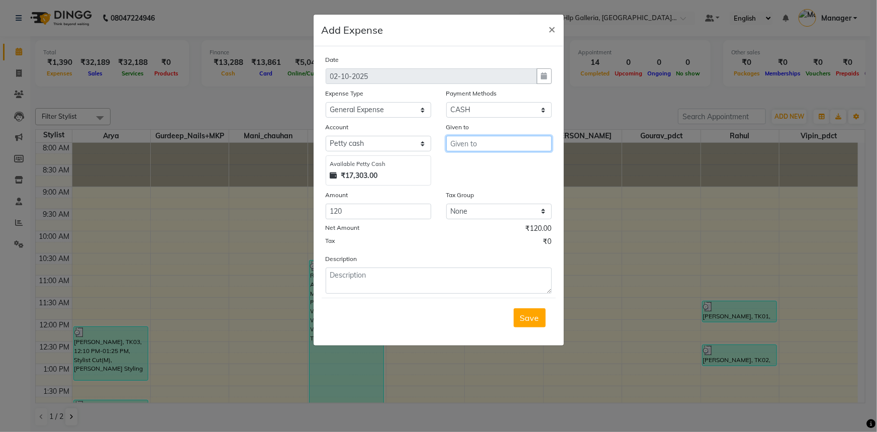
click at [465, 145] on input "text" at bounding box center [499, 144] width 106 height 16
drag, startPoint x: 473, startPoint y: 166, endPoint x: 430, endPoint y: 198, distance: 54.0
click at [473, 166] on ngb-highlight "C ounter_Sales" at bounding box center [486, 165] width 54 height 10
type input "Counter_Sales"
click at [378, 283] on textarea at bounding box center [439, 280] width 226 height 26
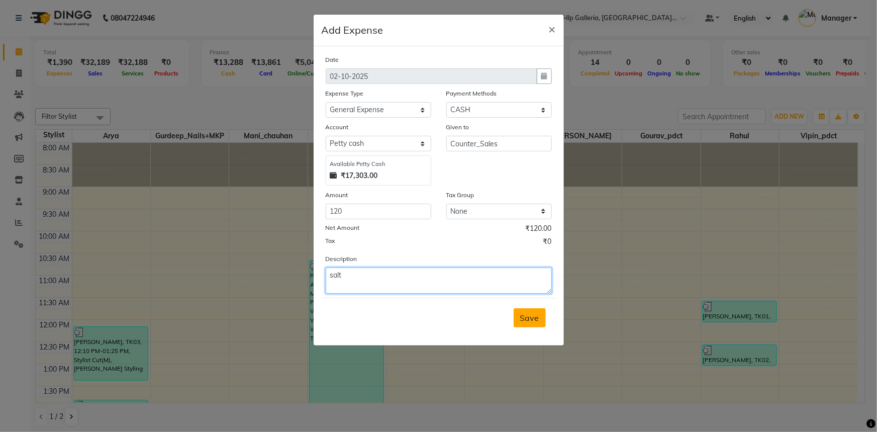
type textarea "salt"
click at [529, 317] on span "Save" at bounding box center [529, 318] width 19 height 10
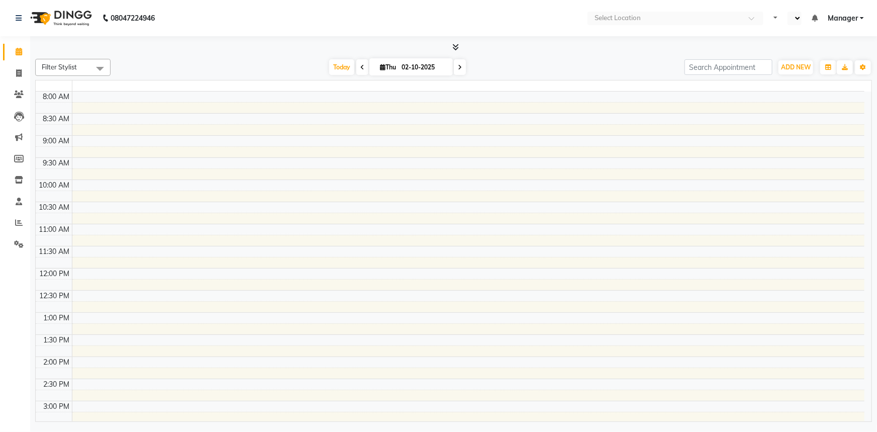
select select "en"
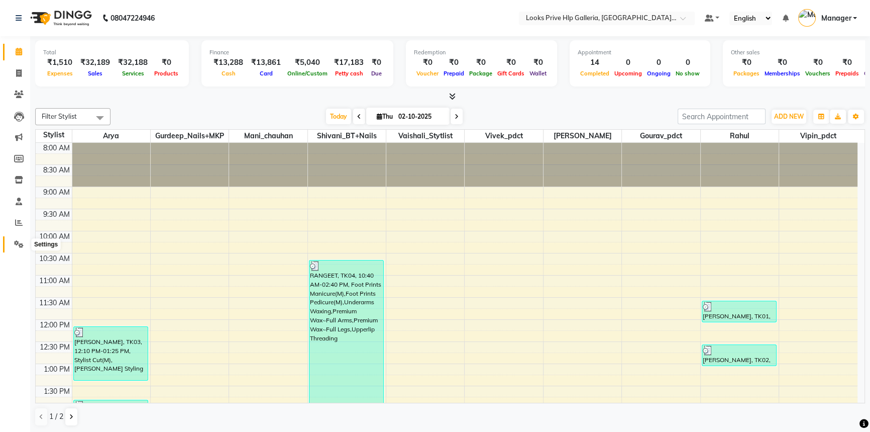
click at [15, 244] on icon at bounding box center [19, 244] width 10 height 8
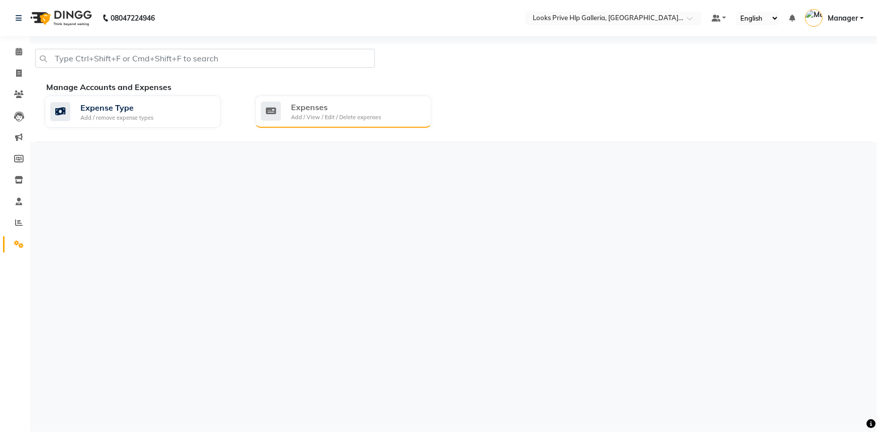
click at [356, 112] on div "Expenses" at bounding box center [336, 107] width 90 height 12
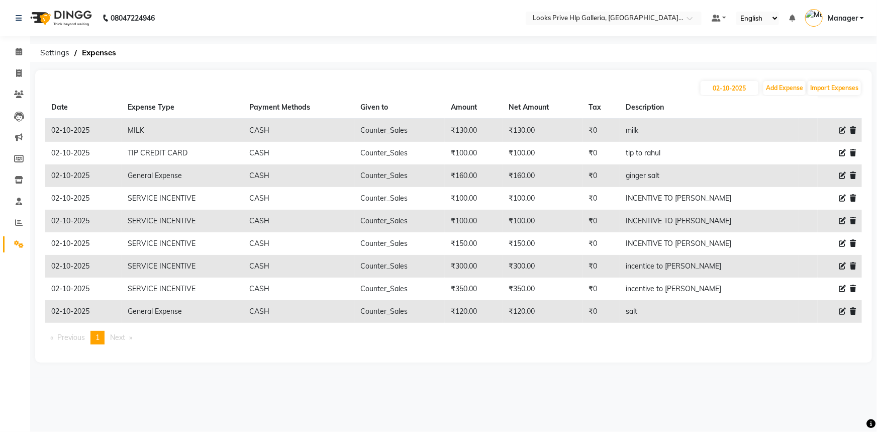
click at [854, 311] on icon at bounding box center [853, 311] width 6 height 7
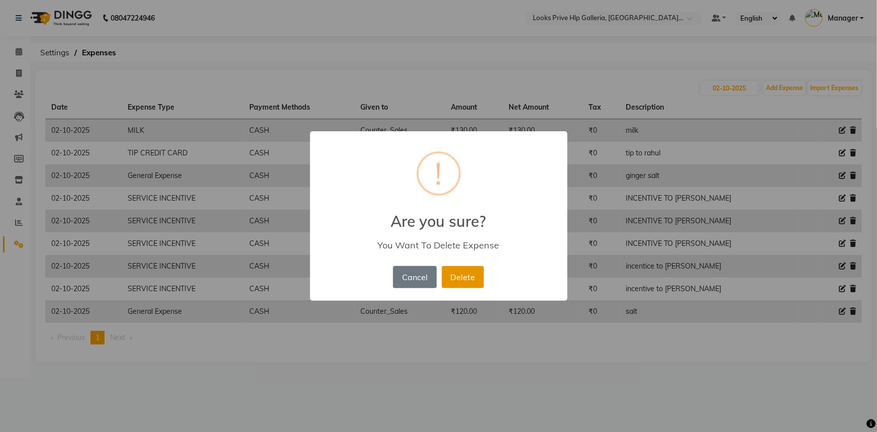
click at [455, 277] on button "Delete" at bounding box center [463, 277] width 42 height 22
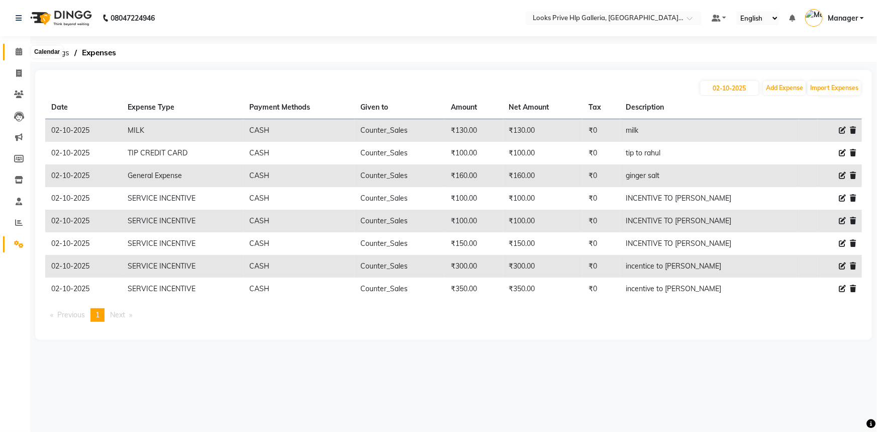
click at [20, 49] on icon at bounding box center [19, 52] width 7 height 8
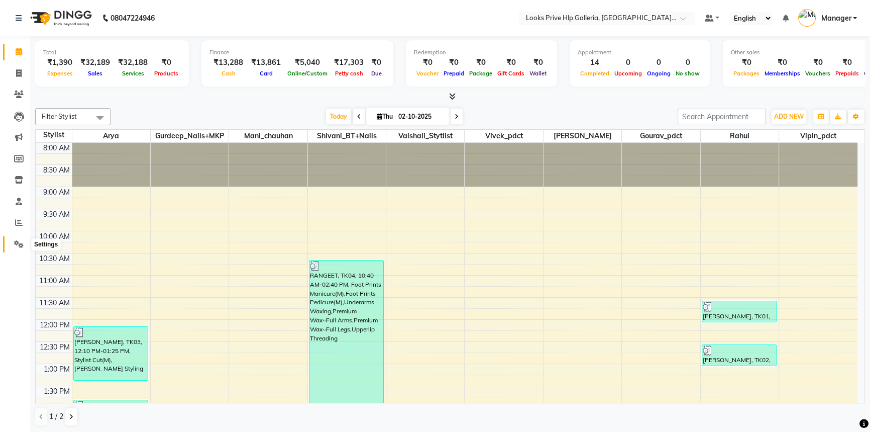
click at [16, 243] on icon at bounding box center [19, 244] width 10 height 8
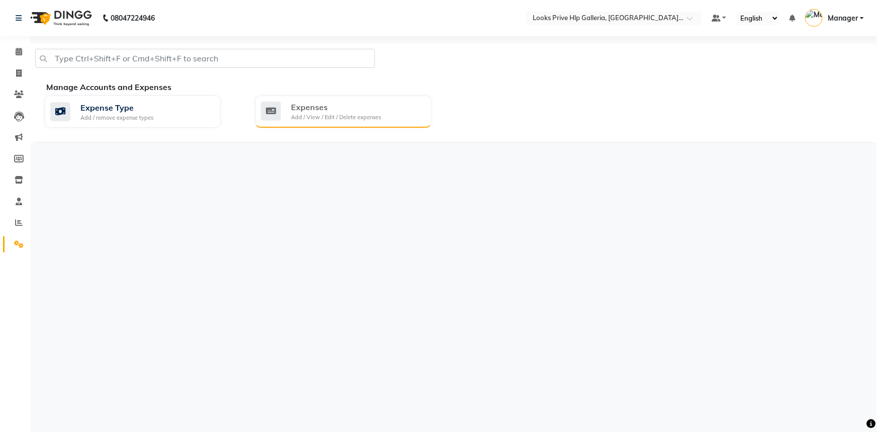
click at [395, 104] on div "Expenses Add / View / Edit / Delete expenses" at bounding box center [342, 111] width 162 height 21
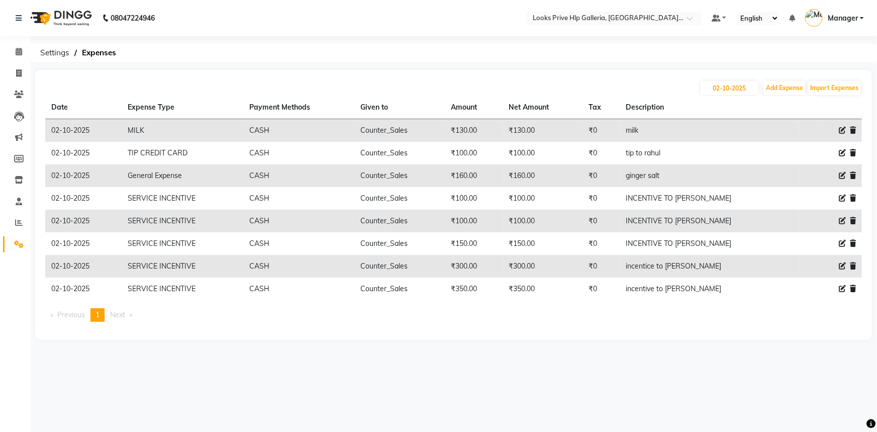
click at [842, 286] on icon at bounding box center [842, 288] width 7 height 7
select select "24170"
select select "1"
select select "7087"
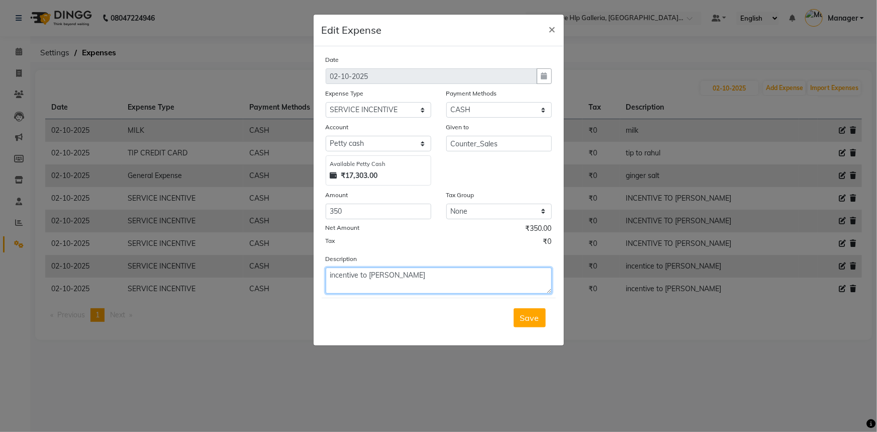
click at [429, 278] on textarea "incentive to [PERSON_NAME]" at bounding box center [439, 280] width 226 height 26
type textarea "incentive to [PERSON_NAME]"
click at [518, 328] on div "Save" at bounding box center [439, 318] width 234 height 40
click at [527, 315] on span "Save" at bounding box center [529, 318] width 19 height 10
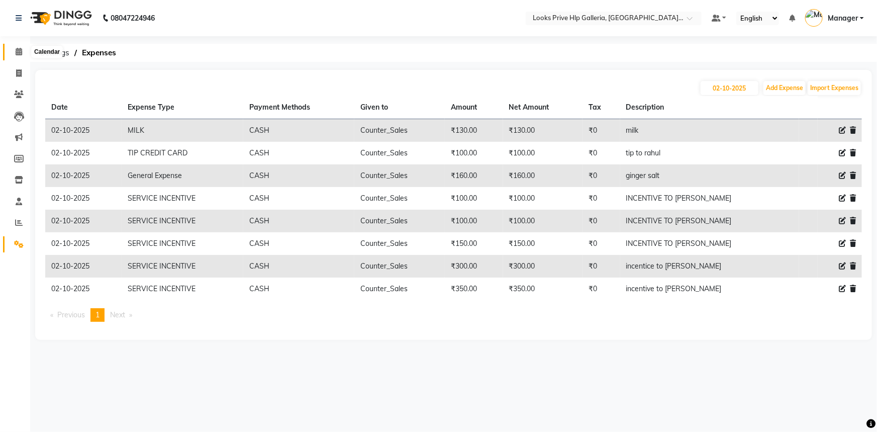
click at [18, 50] on icon at bounding box center [19, 52] width 7 height 8
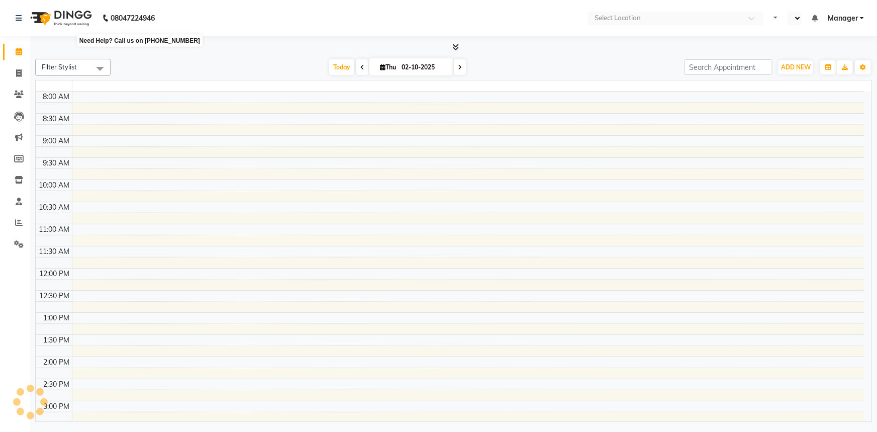
select select "en"
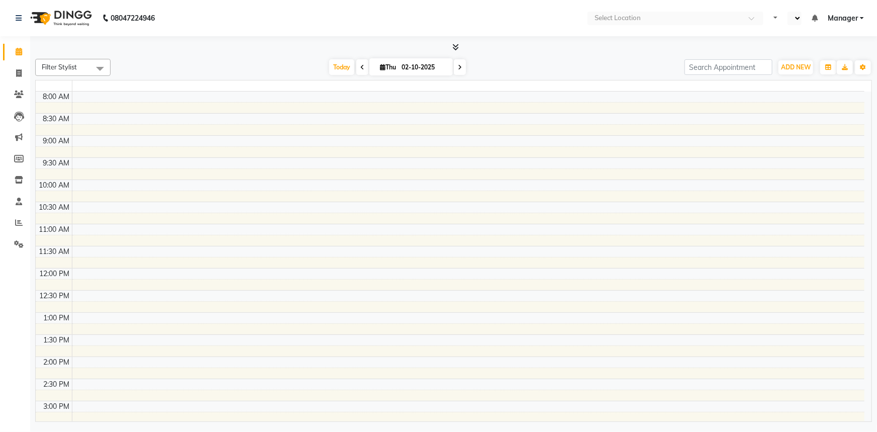
select select "en"
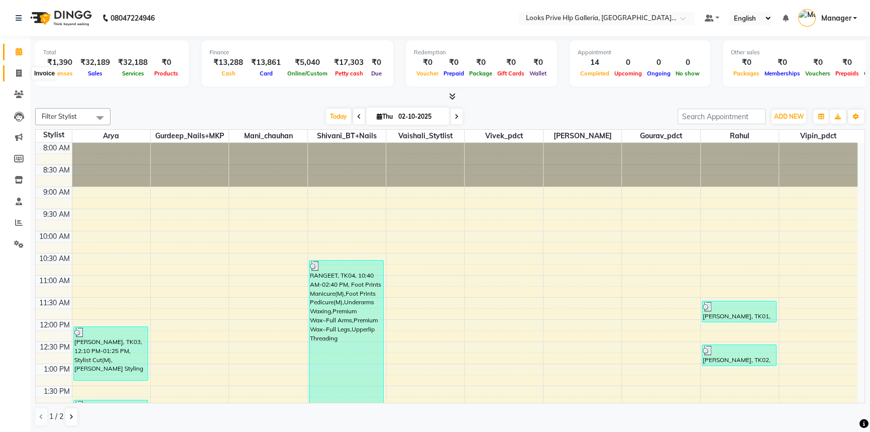
click at [20, 73] on icon at bounding box center [19, 73] width 6 height 8
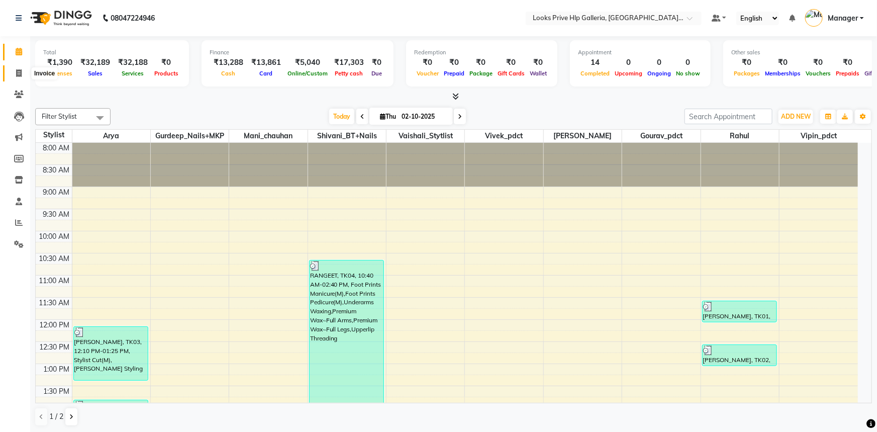
select select "service"
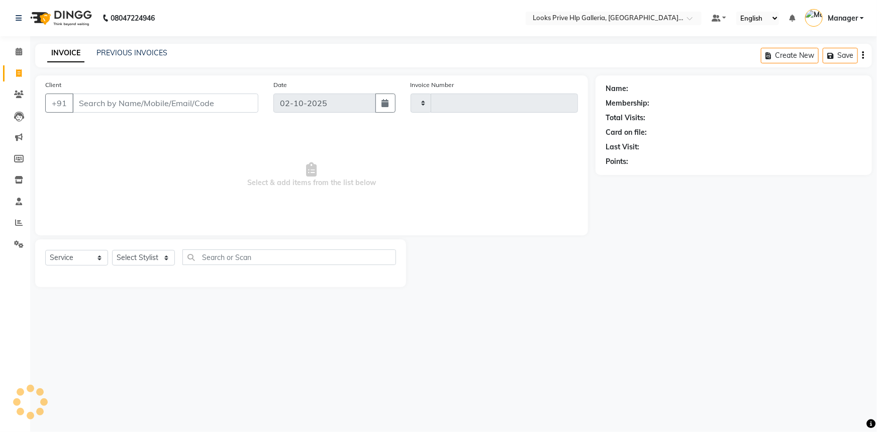
type input "1202"
select select "7937"
click at [141, 51] on link "PREVIOUS INVOICES" at bounding box center [131, 52] width 71 height 9
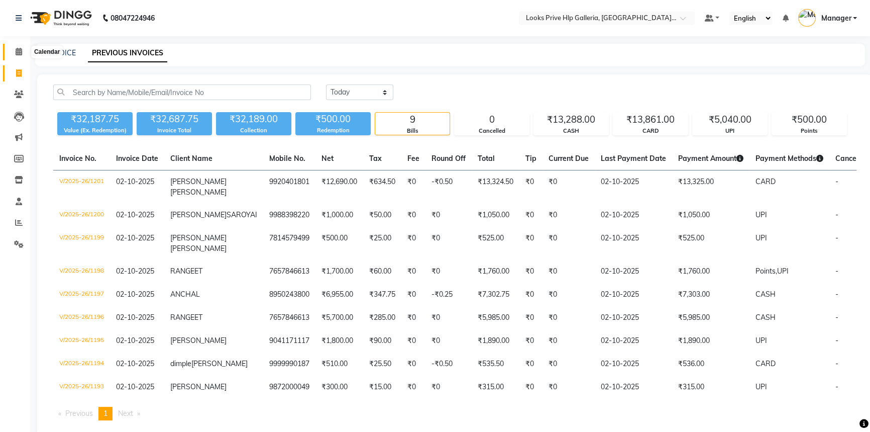
click at [16, 50] on icon at bounding box center [19, 52] width 7 height 8
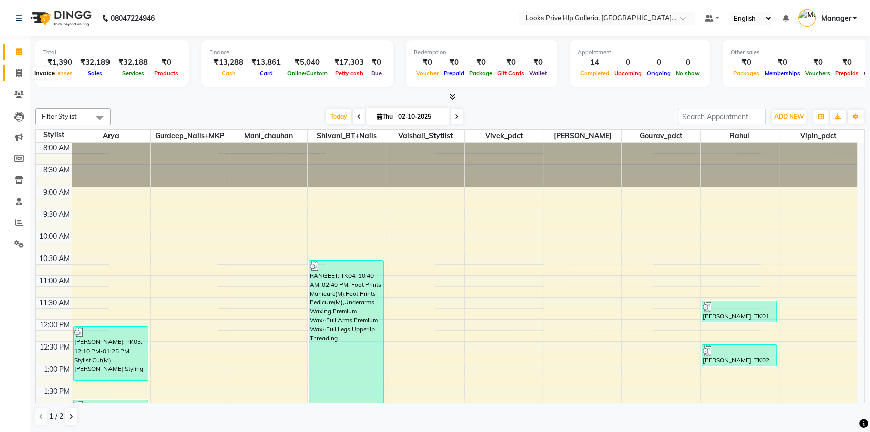
click at [17, 74] on icon at bounding box center [19, 73] width 6 height 8
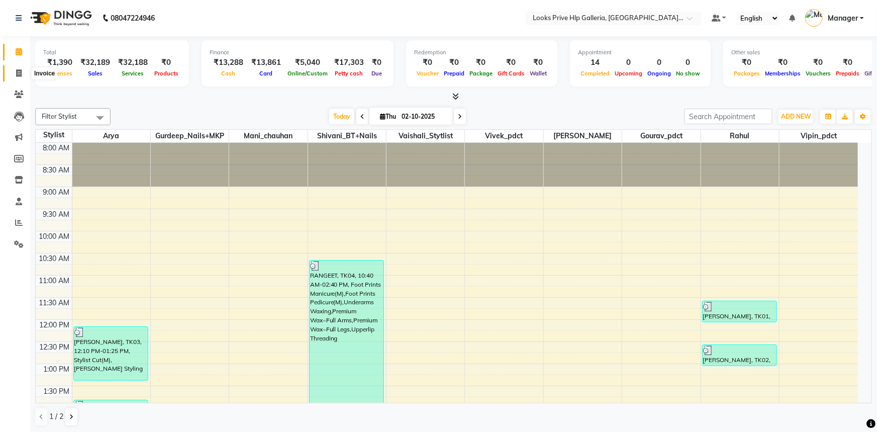
select select "service"
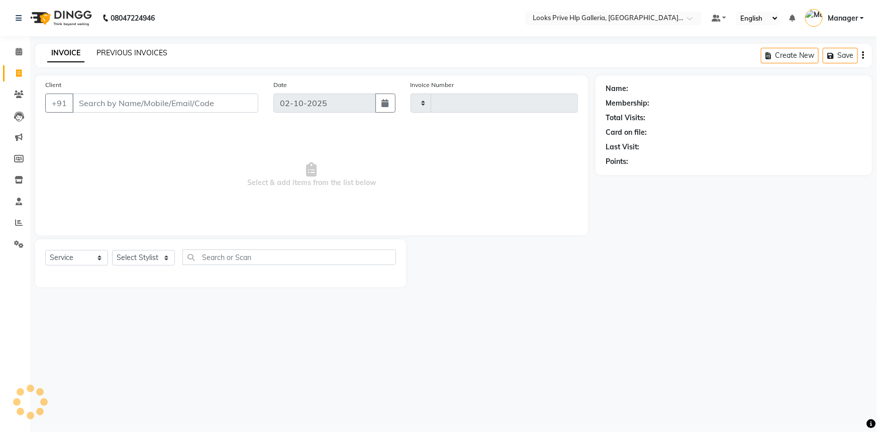
type input "1202"
select select "7937"
click at [113, 51] on link "PREVIOUS INVOICES" at bounding box center [131, 52] width 71 height 9
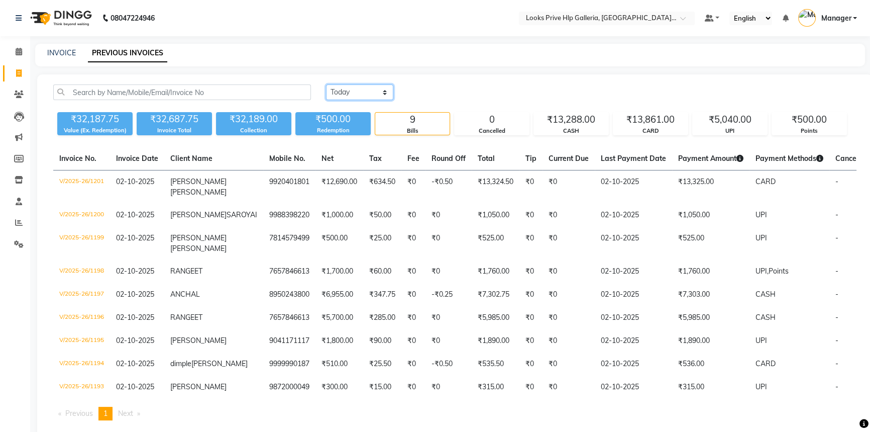
click at [358, 89] on select "Today Yesterday Custom Range" at bounding box center [359, 92] width 67 height 16
select select "yesterday"
click at [326, 84] on select "Today Yesterday Custom Range" at bounding box center [359, 92] width 67 height 16
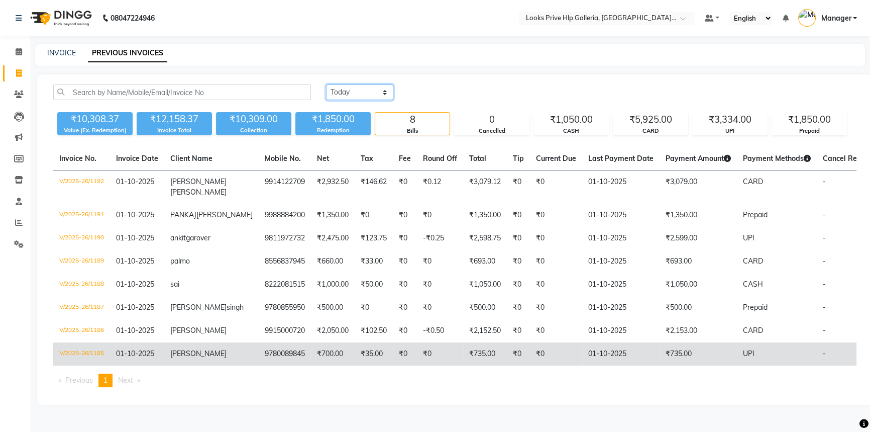
scroll to position [26, 0]
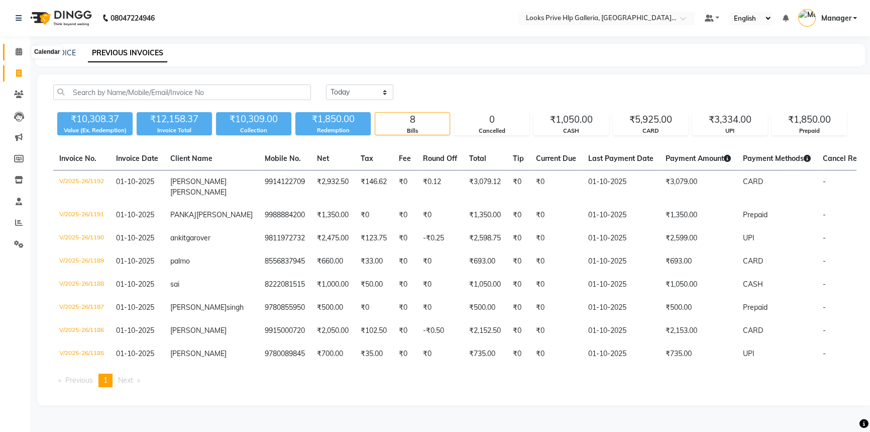
click at [16, 48] on icon at bounding box center [19, 52] width 7 height 8
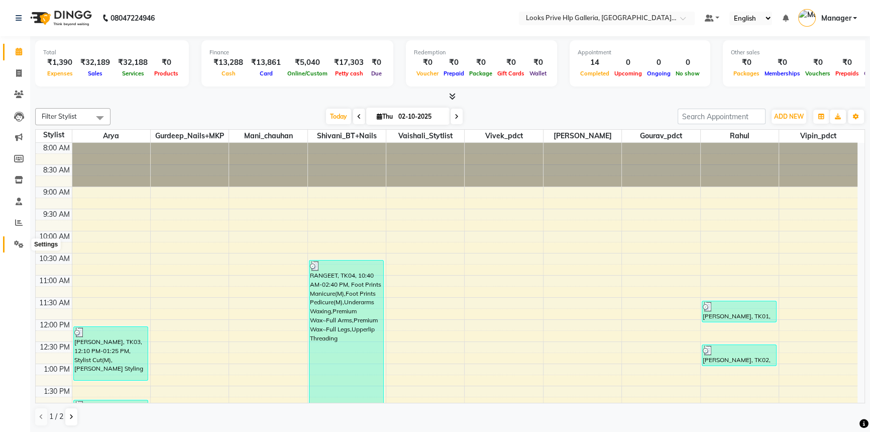
click at [15, 243] on icon at bounding box center [19, 244] width 10 height 8
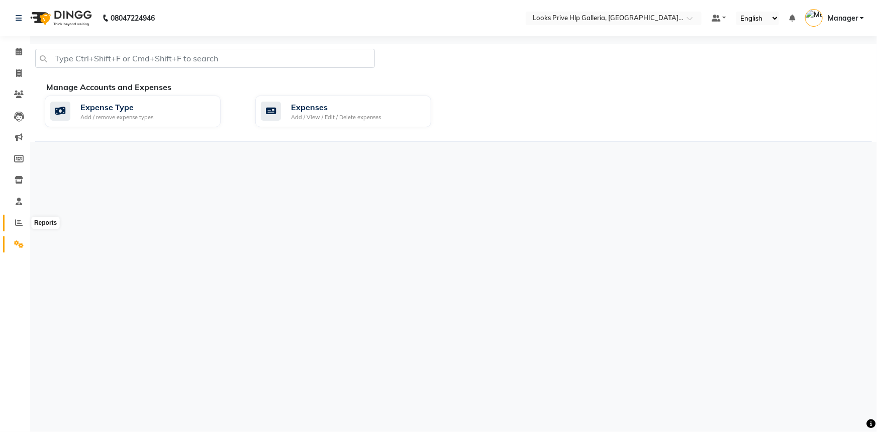
click at [21, 220] on icon at bounding box center [19, 223] width 8 height 8
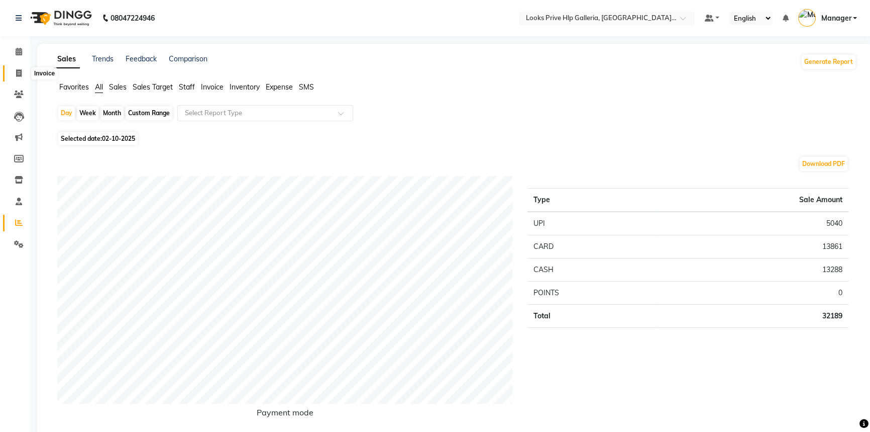
drag, startPoint x: 13, startPoint y: 74, endPoint x: 19, endPoint y: 73, distance: 6.1
click at [13, 74] on span at bounding box center [19, 74] width 18 height 12
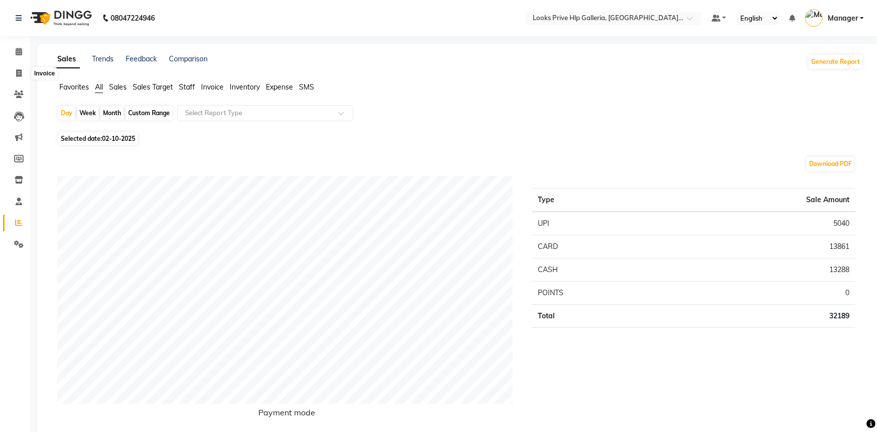
select select "service"
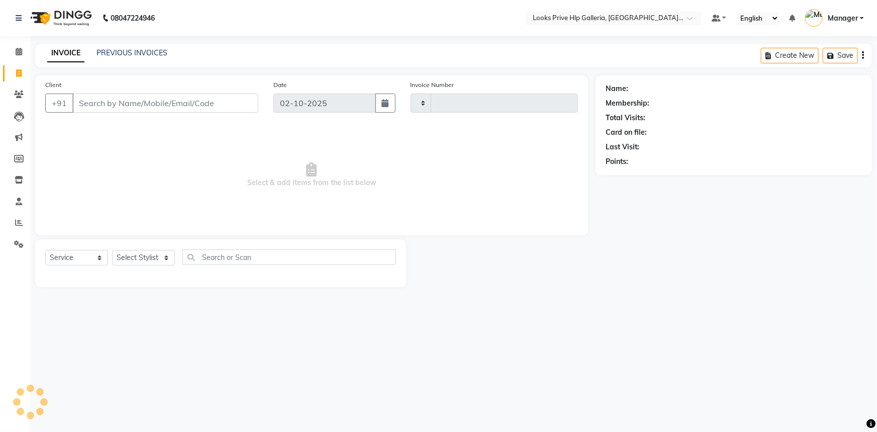
type input "1202"
select select "7937"
click at [152, 257] on select "Select Stylist" at bounding box center [143, 258] width 63 height 16
click at [140, 256] on select "Select Stylist" at bounding box center [143, 258] width 63 height 16
click at [143, 256] on select "Select Stylist" at bounding box center [143, 258] width 63 height 16
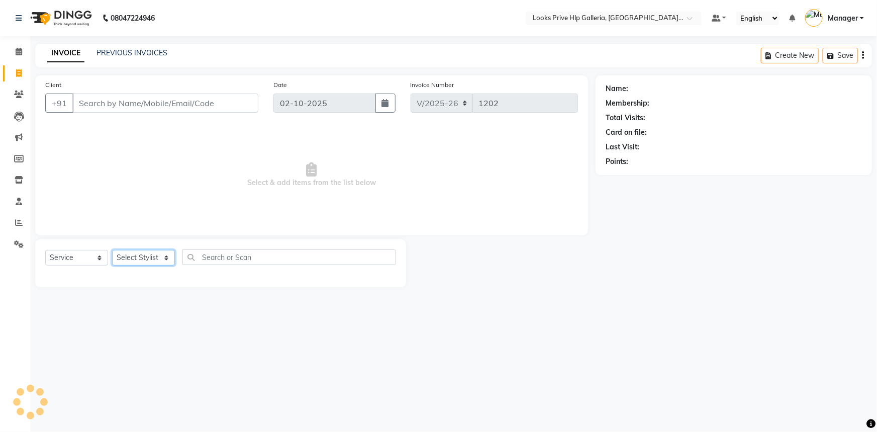
click at [144, 256] on select "Select Stylist" at bounding box center [143, 258] width 63 height 16
click at [144, 256] on select "Select Stylist Arshdeep Arya Counter_Sales Gourav_pdct Gurdeep_Nails+MKP Manage…" at bounding box center [143, 258] width 63 height 16
select select "71869"
click at [112, 250] on select "Select Stylist Arshdeep Arya Counter_Sales Gourav_pdct Gurdeep_Nails+MKP Manage…" at bounding box center [143, 258] width 63 height 16
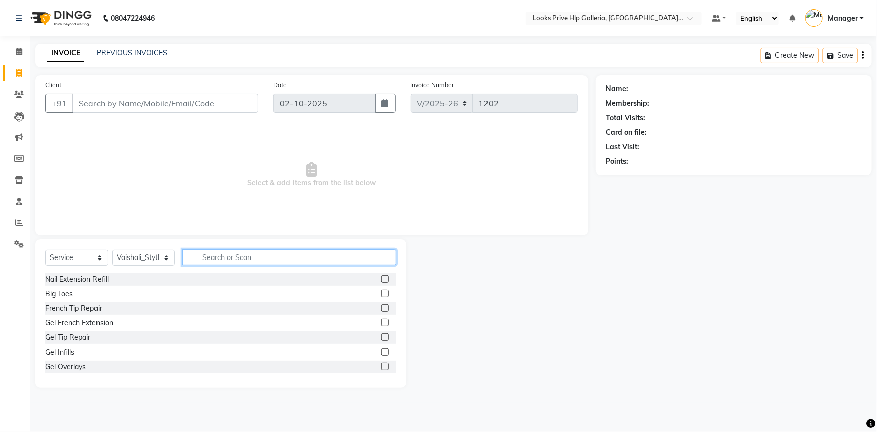
click at [229, 256] on input "text" at bounding box center [289, 257] width 214 height 16
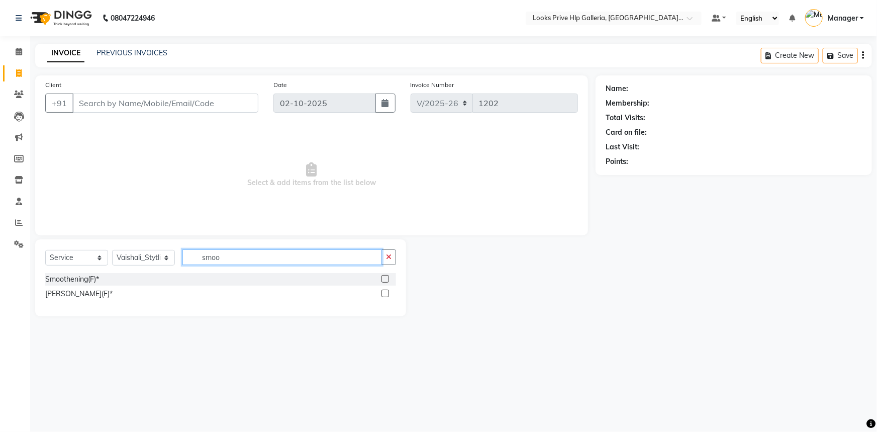
type input "smoo"
click at [382, 294] on label at bounding box center [385, 293] width 8 height 8
click at [382, 294] on input "checkbox" at bounding box center [384, 293] width 7 height 7
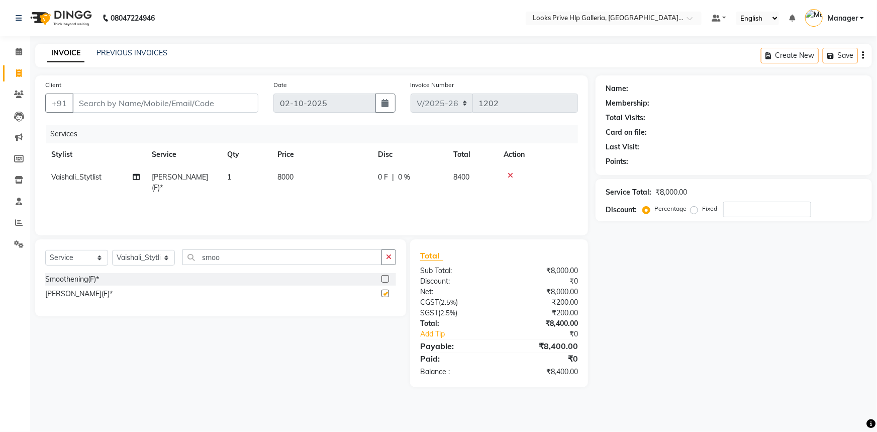
checkbox input "false"
click at [289, 176] on span "8000" at bounding box center [285, 176] width 16 height 9
select select "71869"
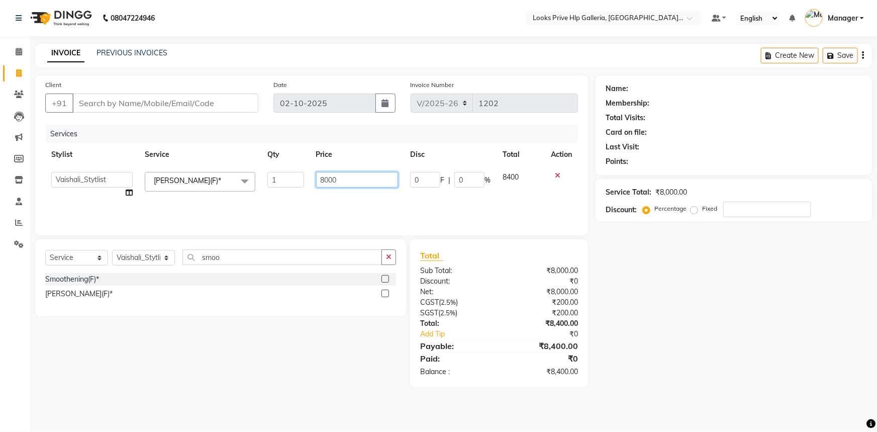
drag, startPoint x: 234, startPoint y: 171, endPoint x: 216, endPoint y: 171, distance: 18.6
click at [216, 171] on tr "Arshdeep Arya Counter_Sales Gourav_pdct Gurdeep_Nails+MKP Manager Mani_chauhan …" at bounding box center [311, 185] width 533 height 38
type input "11420"
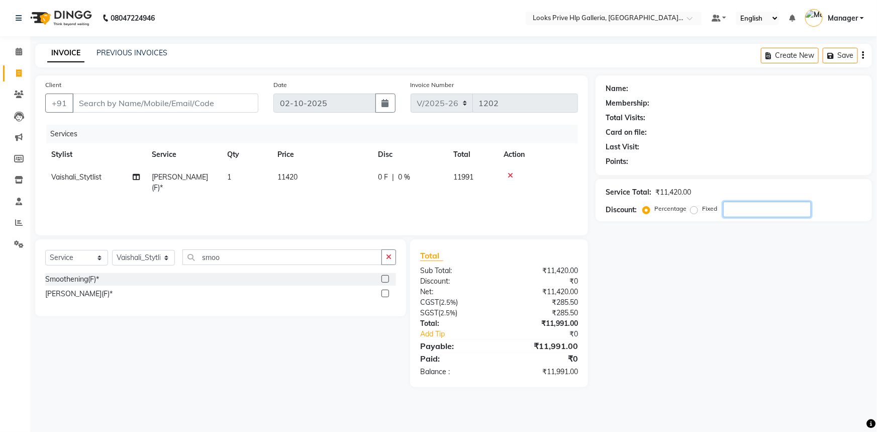
drag, startPoint x: 841, startPoint y: 422, endPoint x: 835, endPoint y: 422, distance: 6.0
click at [840, 422] on div "08047224946 Select Location × Looks Prive Hlp Galleria, Mohali, Punjab Default …" at bounding box center [438, 216] width 877 height 432
click at [307, 180] on td "11420" at bounding box center [321, 182] width 101 height 33
select select "71869"
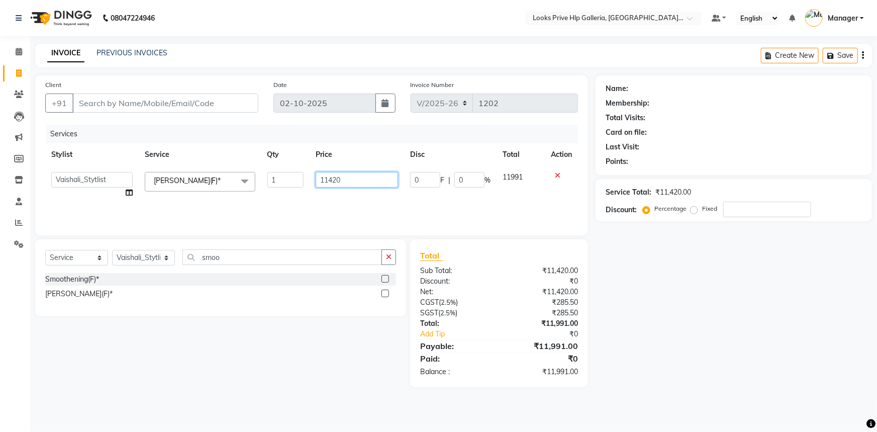
click at [349, 181] on input "11420" at bounding box center [357, 180] width 82 height 16
type input "11429"
click at [690, 331] on div "Name: Membership: Total Visits: Card on file: Last Visit: Points: Service Total…" at bounding box center [738, 231] width 284 height 312
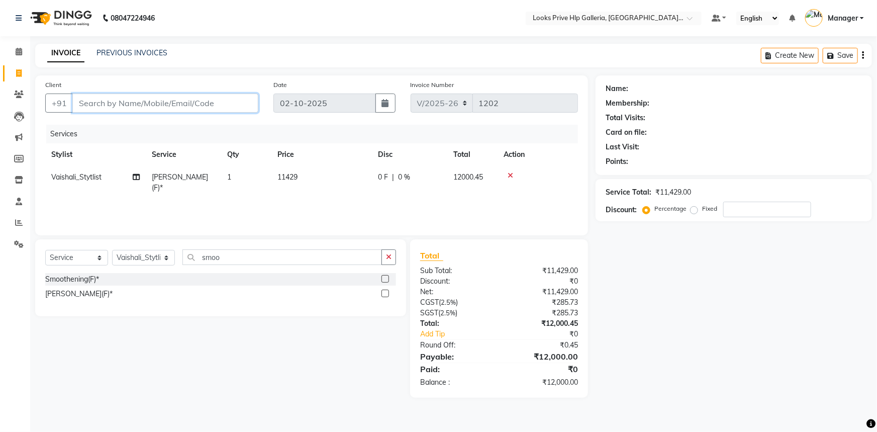
click at [140, 105] on input "Client" at bounding box center [165, 102] width 186 height 19
type input "9"
type input "0"
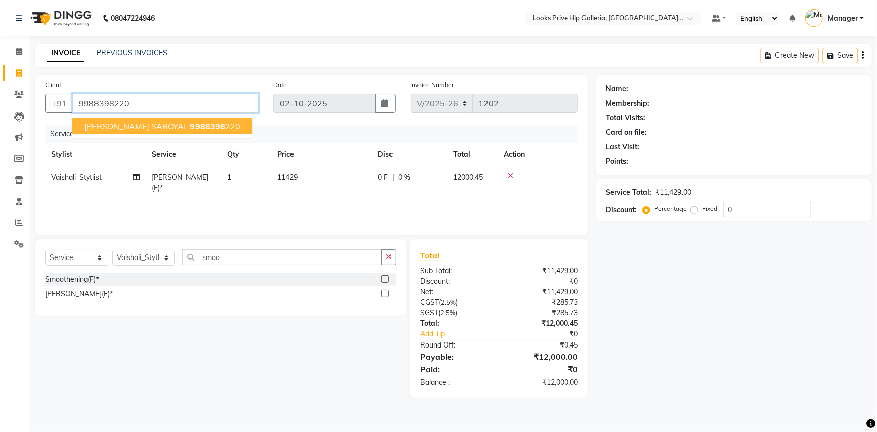
type input "9988398220"
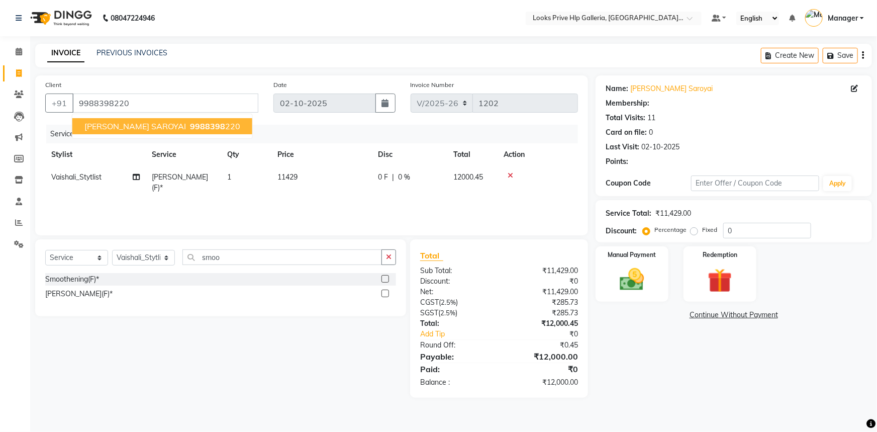
select select "1: Object"
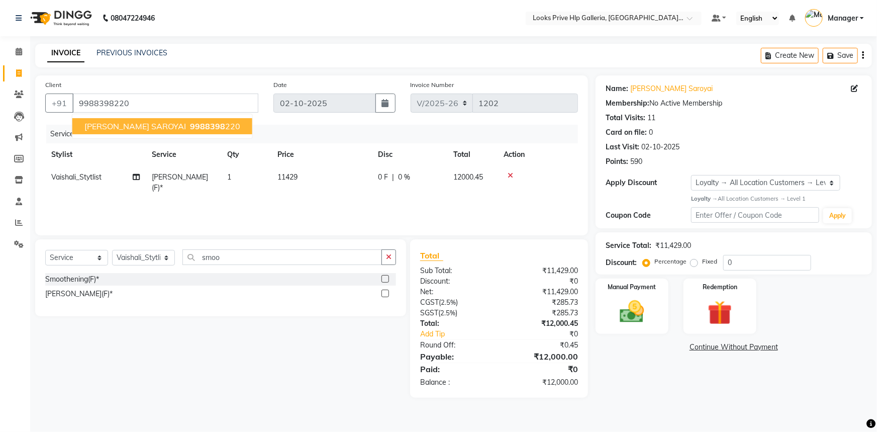
click at [146, 129] on span "KOMAL SAROYAI" at bounding box center [135, 126] width 102 height 10
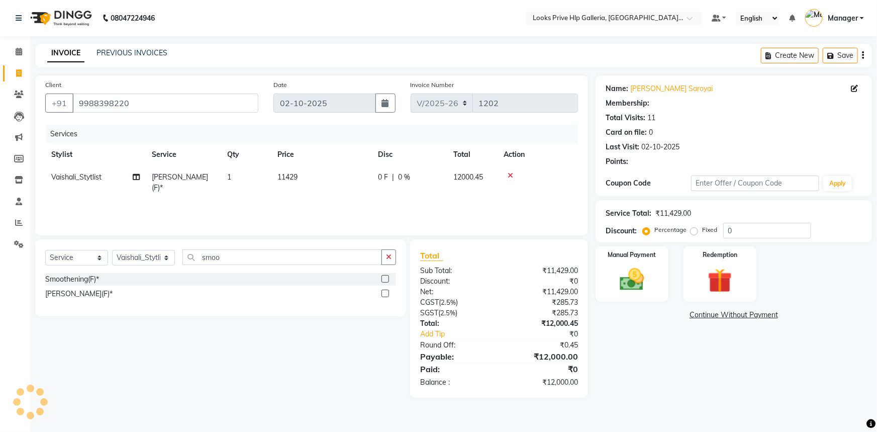
select select "1: Object"
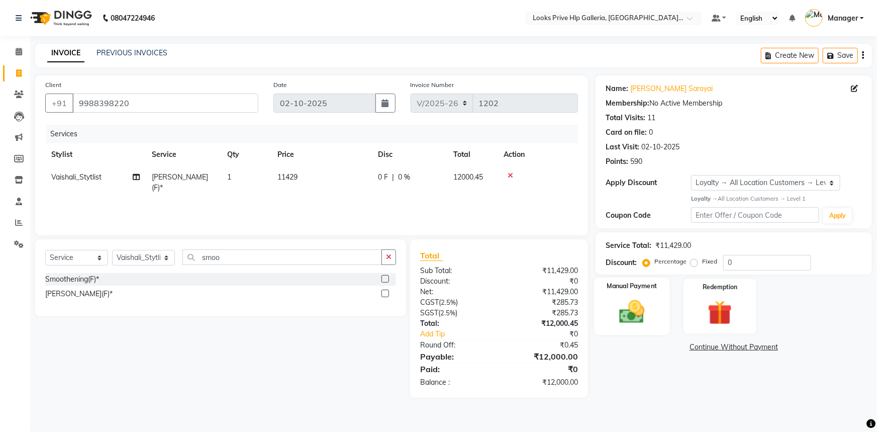
click at [628, 301] on img at bounding box center [632, 311] width 41 height 29
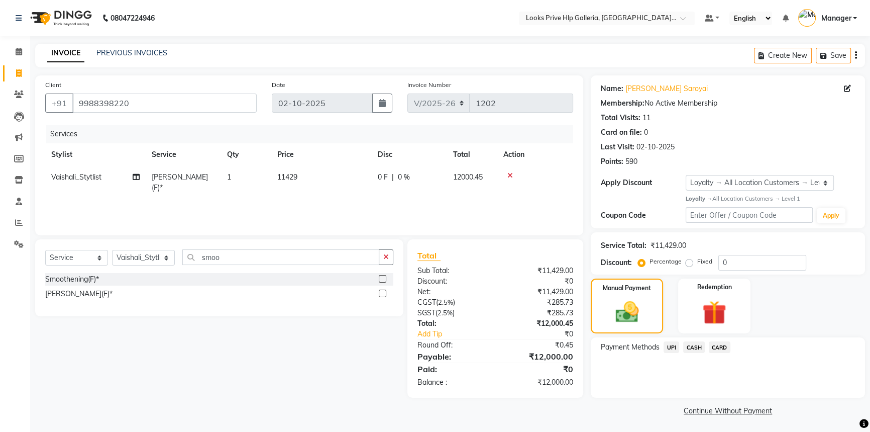
click at [717, 347] on span "CARD" at bounding box center [720, 347] width 22 height 12
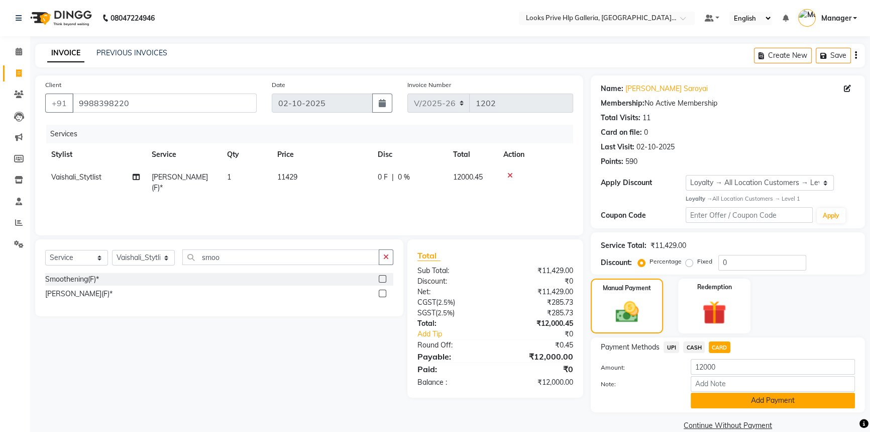
click at [744, 402] on button "Add Payment" at bounding box center [773, 401] width 164 height 16
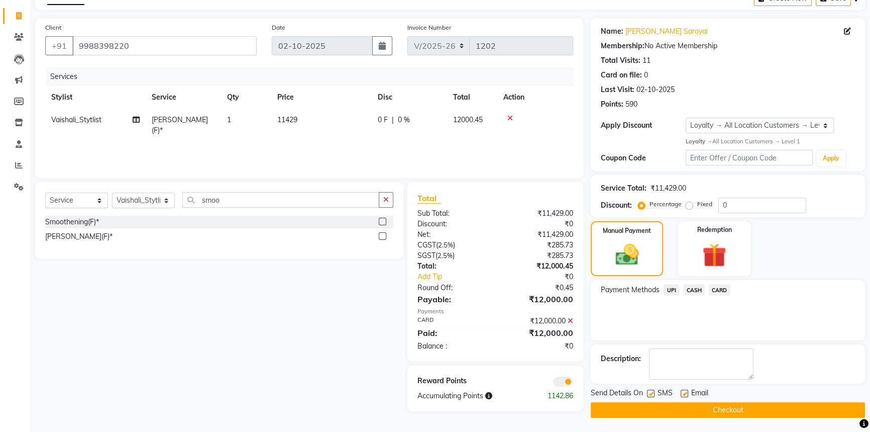
scroll to position [58, 0]
click at [563, 377] on span at bounding box center [563, 381] width 20 height 10
click at [573, 382] on input "checkbox" at bounding box center [573, 382] width 0 height 0
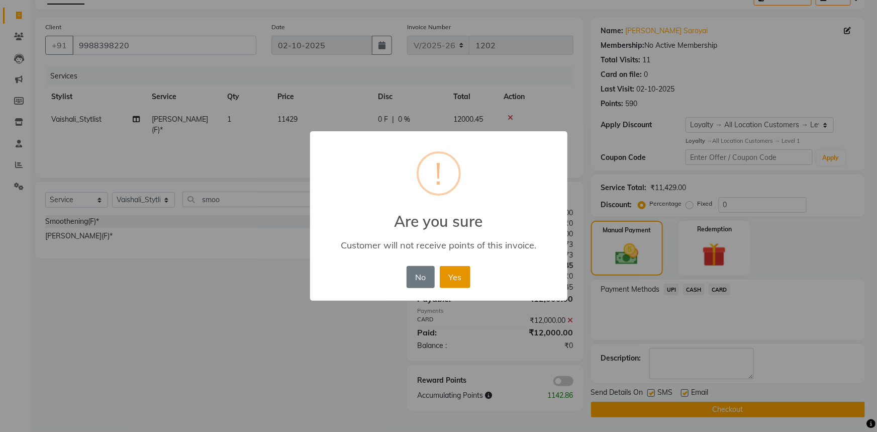
click at [448, 270] on button "Yes" at bounding box center [455, 277] width 31 height 22
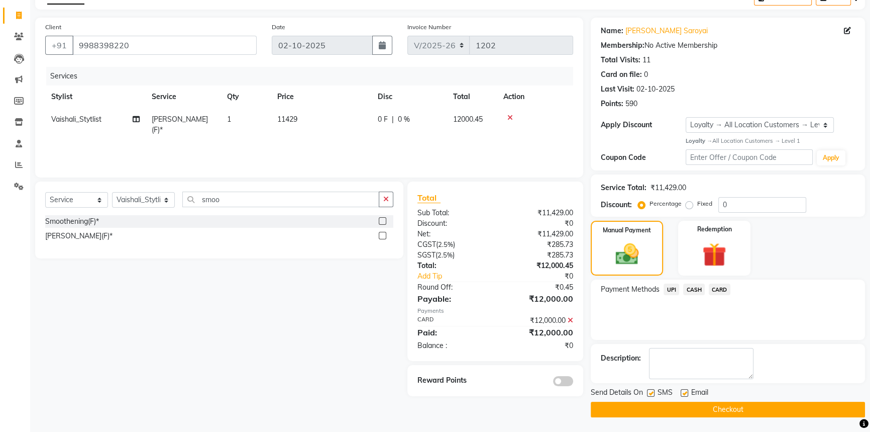
click at [715, 410] on button "Checkout" at bounding box center [728, 410] width 274 height 16
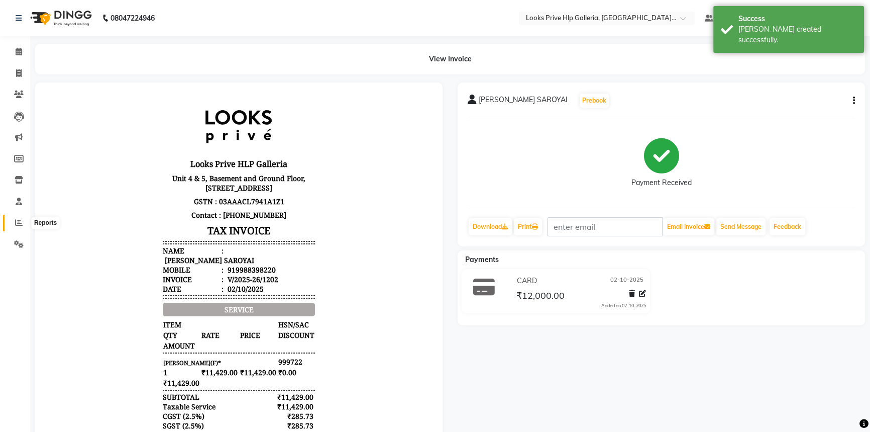
click at [16, 223] on icon at bounding box center [19, 223] width 8 height 8
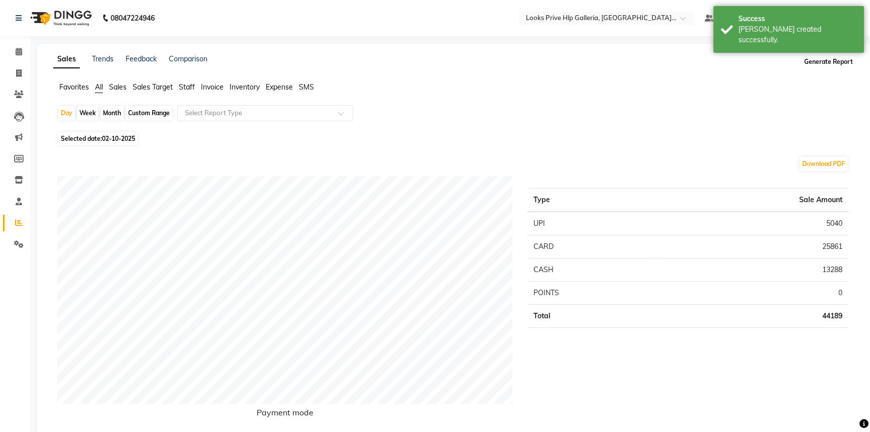
click at [825, 60] on button "Generate Report" at bounding box center [829, 62] width 54 height 14
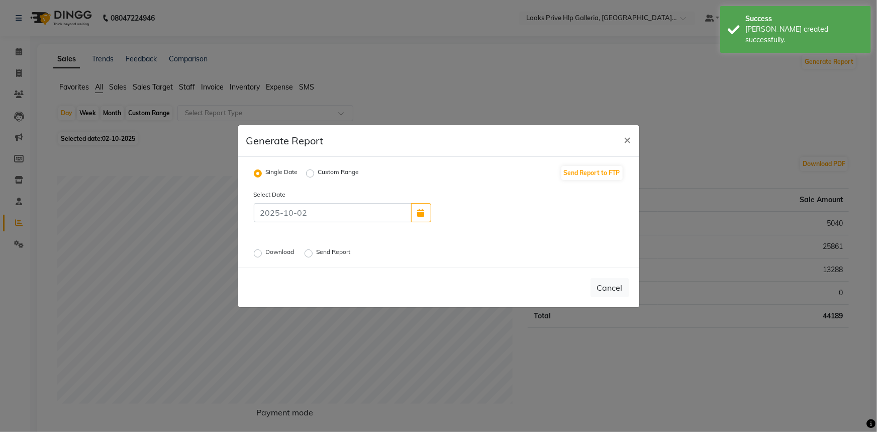
click at [317, 252] on label "Send Report" at bounding box center [335, 253] width 36 height 12
click at [308, 252] on input "Send Report" at bounding box center [310, 252] width 7 height 7
click at [610, 284] on button "Send" at bounding box center [613, 287] width 31 height 18
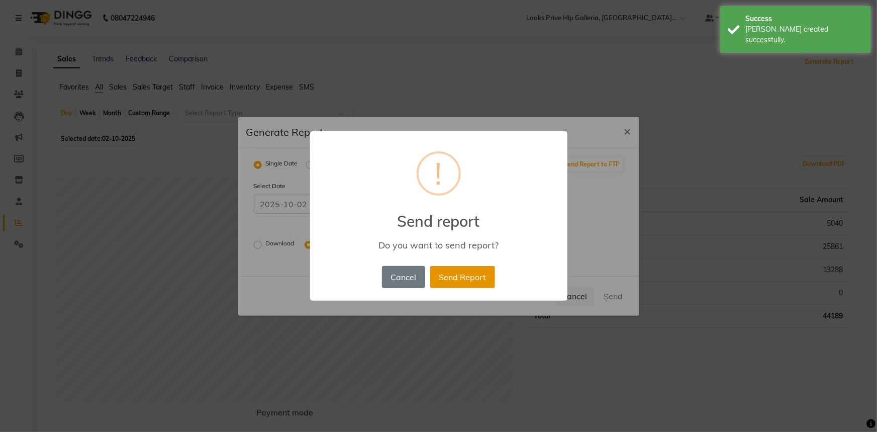
click at [478, 275] on button "Send Report" at bounding box center [462, 277] width 65 height 22
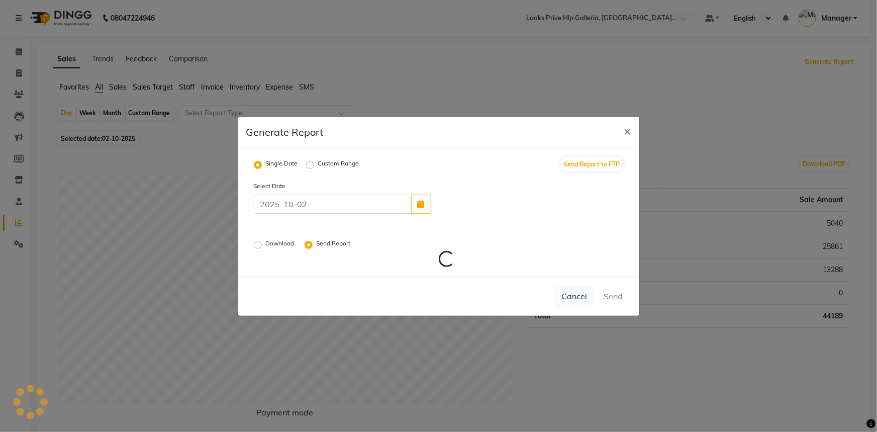
radio input "false"
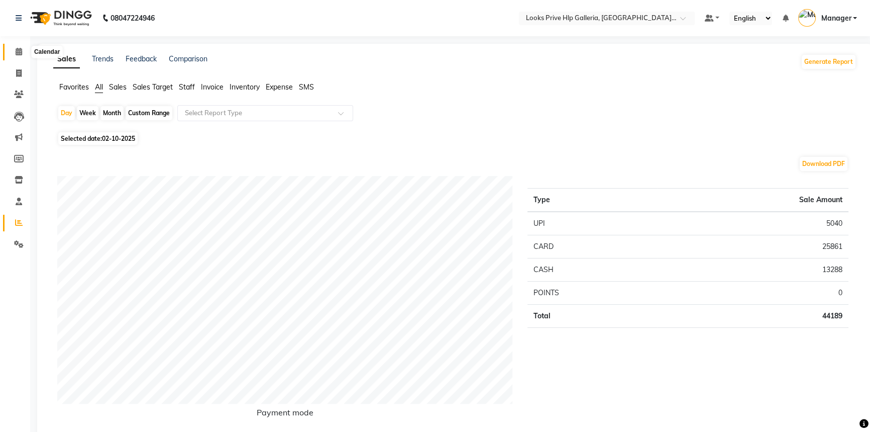
click at [20, 50] on icon at bounding box center [19, 52] width 7 height 8
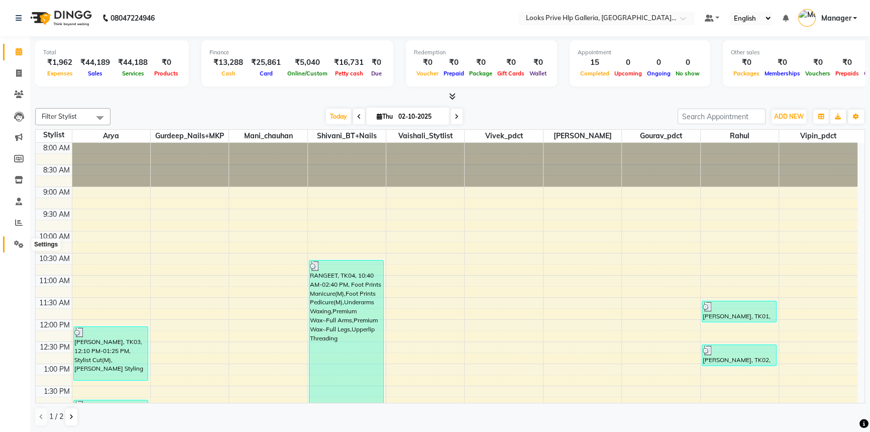
click at [18, 240] on icon at bounding box center [19, 244] width 10 height 8
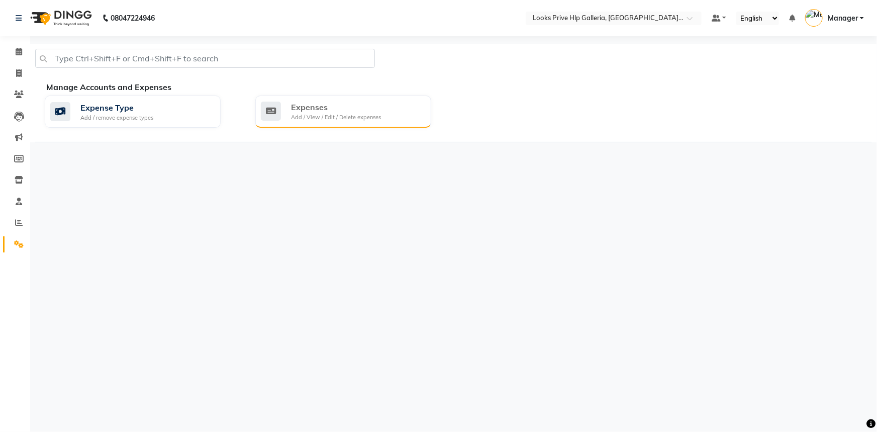
click at [337, 108] on div "Expenses" at bounding box center [336, 107] width 90 height 12
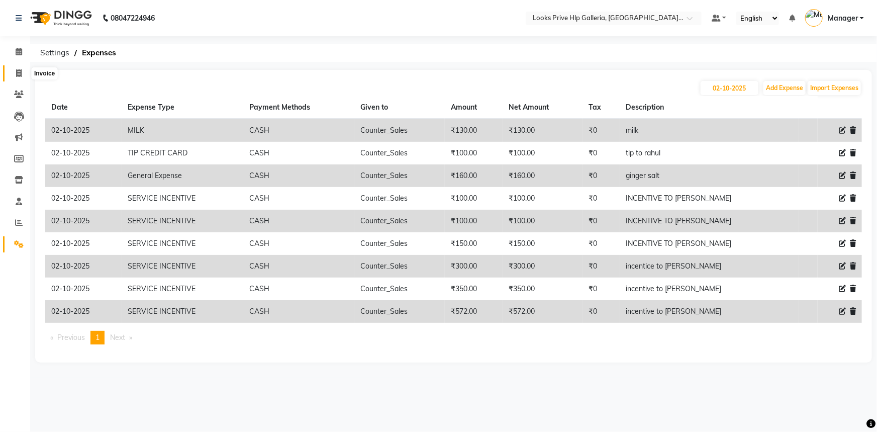
drag, startPoint x: 14, startPoint y: 75, endPoint x: 40, endPoint y: 74, distance: 26.2
click at [15, 75] on span at bounding box center [19, 74] width 18 height 12
select select "service"
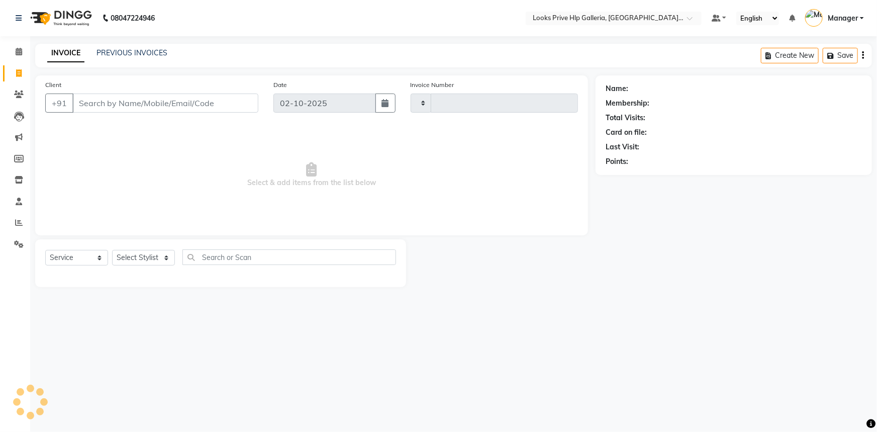
type input "1203"
select select "7937"
click at [125, 51] on link "PREVIOUS INVOICES" at bounding box center [131, 52] width 71 height 9
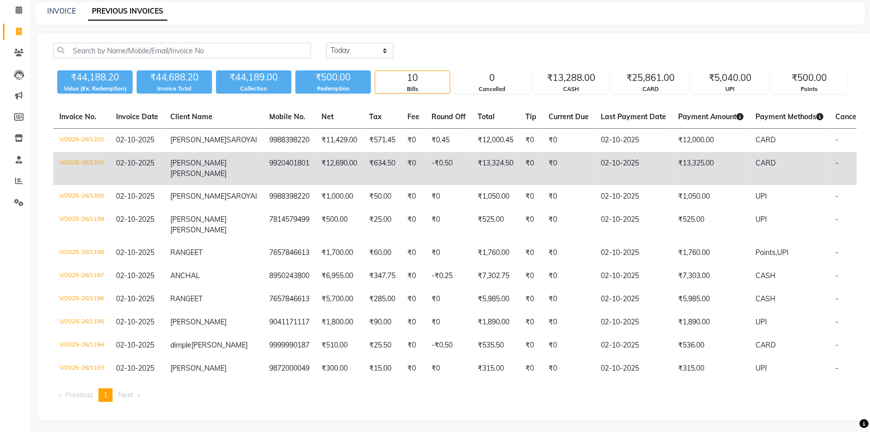
scroll to position [82, 0]
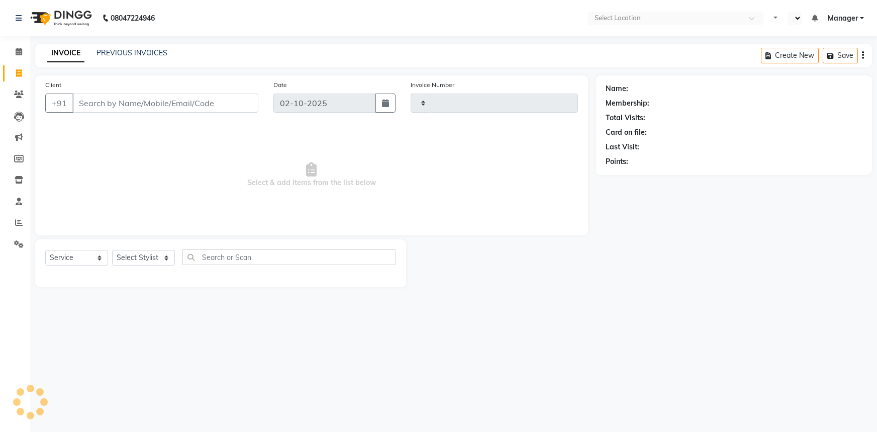
select select "service"
type input "1202"
select select "en"
select select "7937"
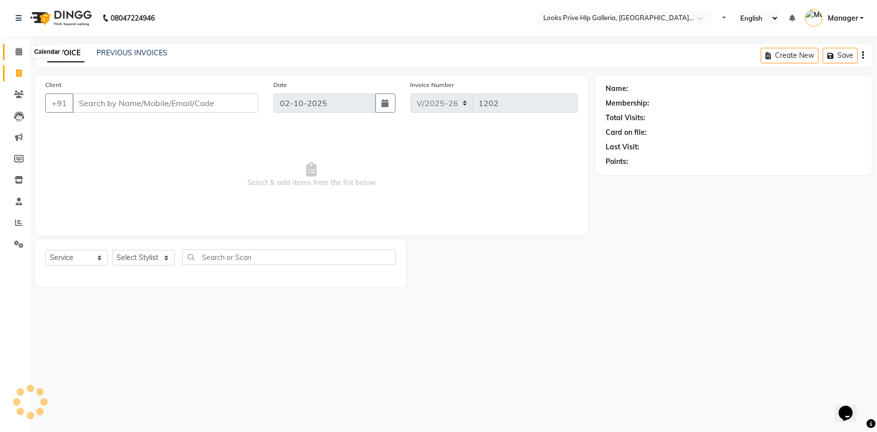
click at [18, 55] on icon at bounding box center [19, 52] width 7 height 8
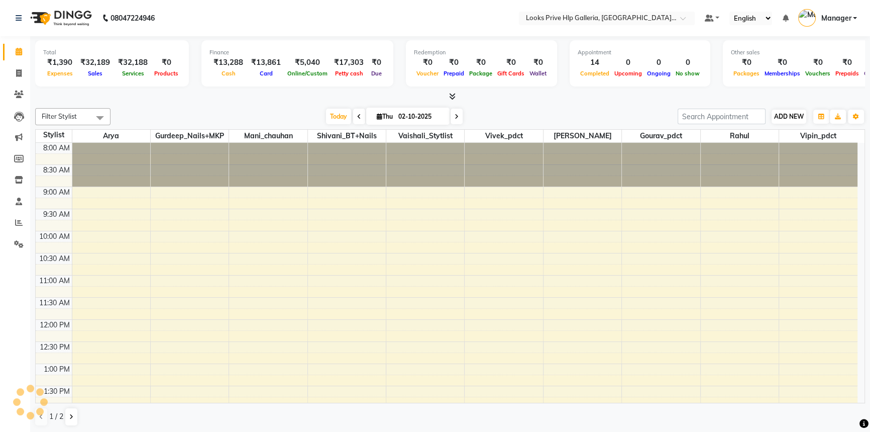
click at [807, 118] on div "ADD NEW Toggle Dropdown Add Appointment Add Invoice Add Expense Add Attendance …" at bounding box center [789, 117] width 37 height 16
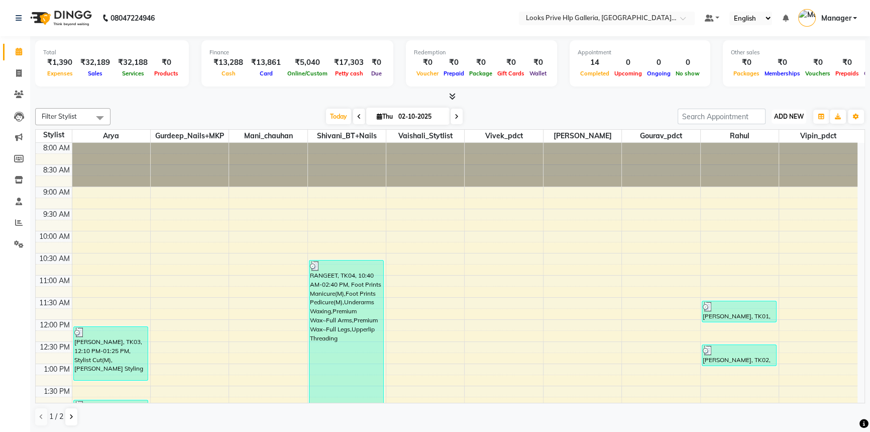
click at [799, 120] on button "ADD NEW Toggle Dropdown" at bounding box center [789, 117] width 35 height 14
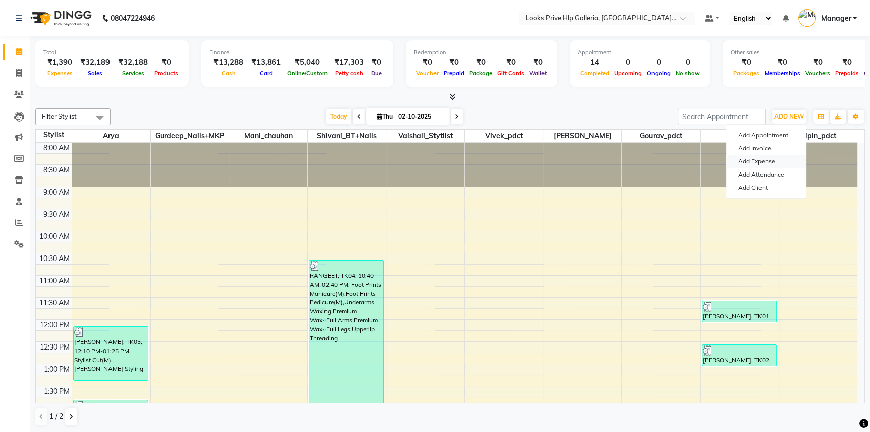
click at [786, 159] on link "Add Expense" at bounding box center [766, 161] width 79 height 13
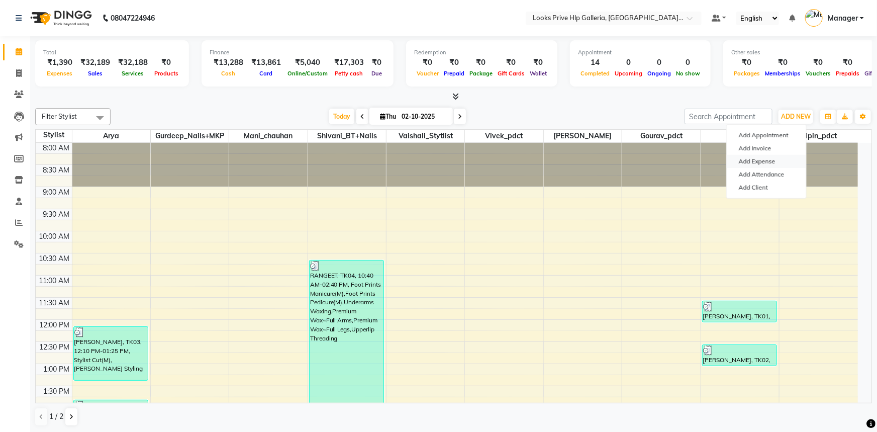
select select "7088"
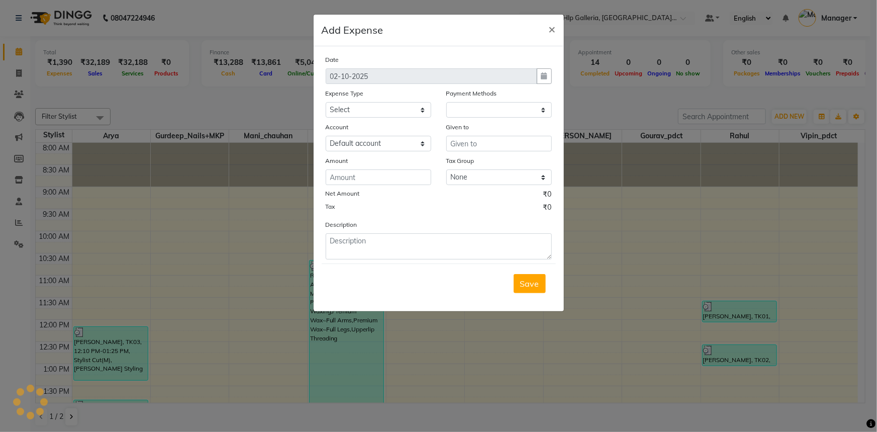
select select "1"
select select "7087"
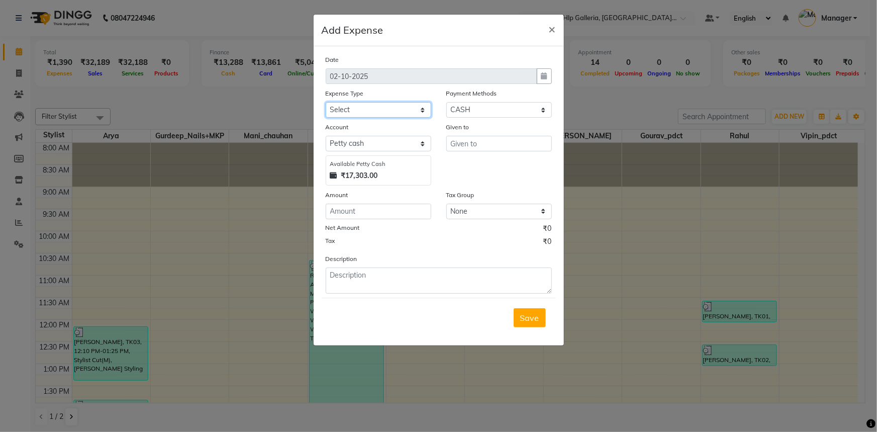
click at [401, 117] on select "Select Accommodation Aesthetics Bank Deposit BLINKIT Cash Handover Client Refun…" at bounding box center [379, 110] width 106 height 16
select select "22741"
click at [326, 103] on select "Select Accommodation Aesthetics Bank Deposit BLINKIT Cash Handover Client Refun…" at bounding box center [379, 110] width 106 height 16
click at [484, 145] on input "text" at bounding box center [499, 144] width 106 height 16
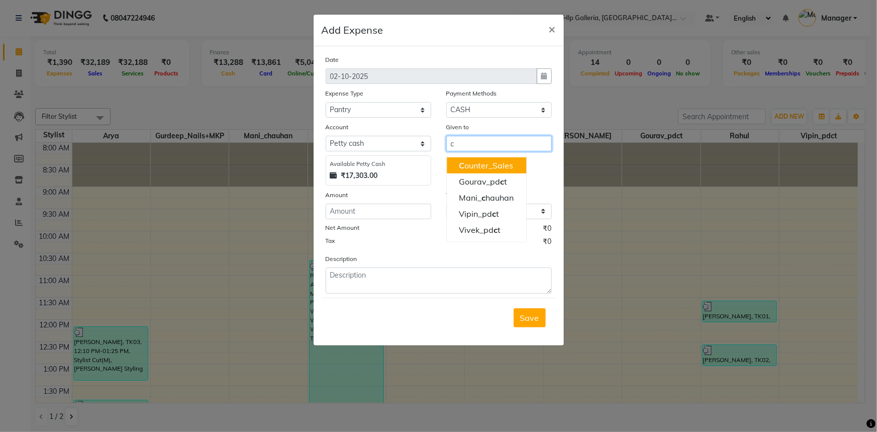
drag, startPoint x: 475, startPoint y: 166, endPoint x: 387, endPoint y: 141, distance: 91.5
click at [475, 164] on ngb-highlight "C ounter_Sales" at bounding box center [486, 165] width 54 height 10
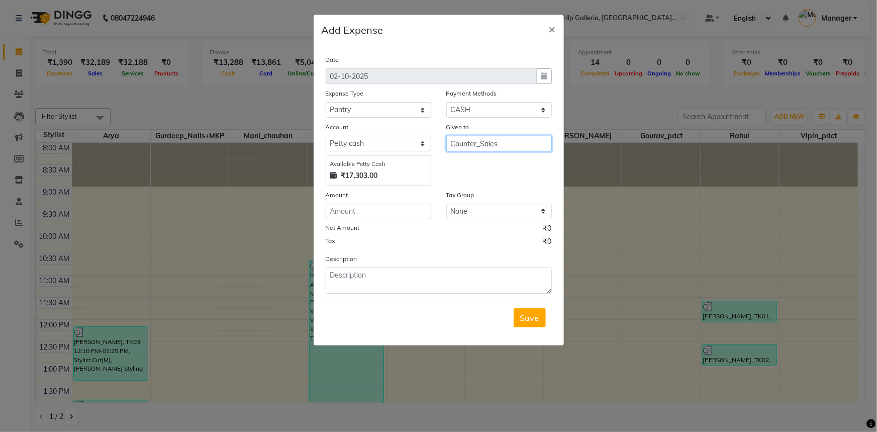
type input "Counter_Sales"
click at [368, 111] on select "Select Accommodation Aesthetics Bank Deposit BLINKIT Cash Handover Client Refun…" at bounding box center [379, 110] width 106 height 16
click at [326, 103] on select "Select Accommodation Aesthetics Bank Deposit BLINKIT Cash Handover Client Refun…" at bounding box center [379, 110] width 106 height 16
click at [374, 114] on select "Select Accommodation Aesthetics Bank Deposit BLINKIT Cash Handover Client Refun…" at bounding box center [379, 110] width 106 height 16
select select "24170"
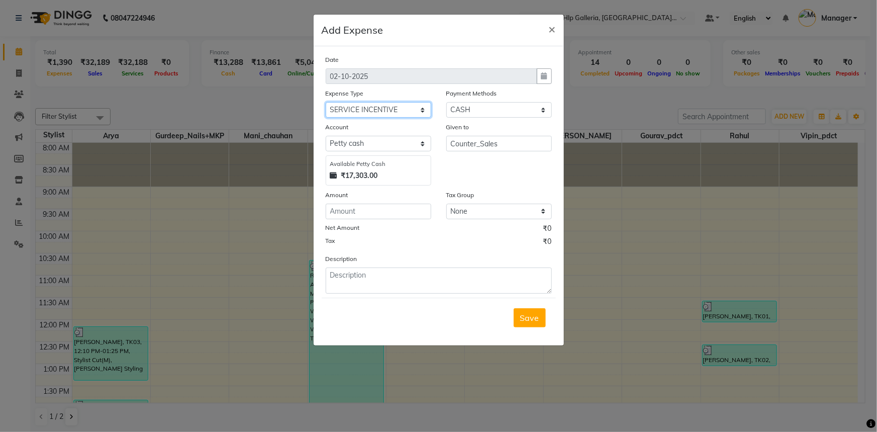
click at [326, 103] on select "Select Accommodation Aesthetics Bank Deposit BLINKIT Cash Handover Client Refun…" at bounding box center [379, 110] width 106 height 16
click at [373, 218] on input "number" at bounding box center [379, 212] width 106 height 16
type input "572"
click at [355, 286] on textarea at bounding box center [439, 280] width 226 height 26
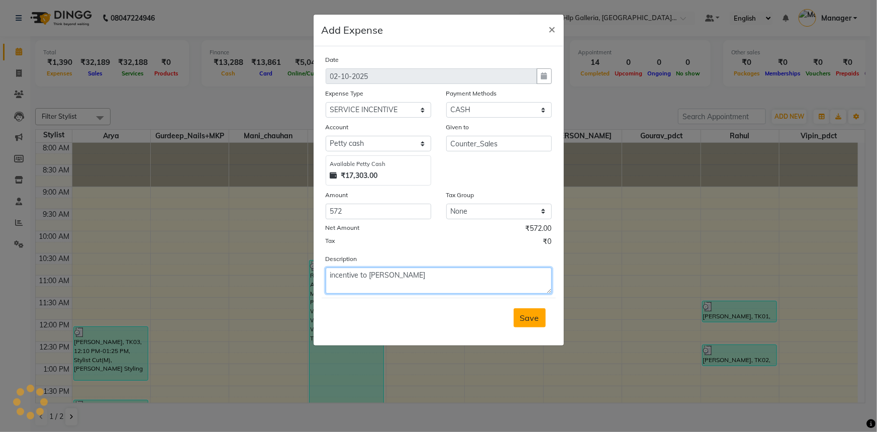
type textarea "incentive to vaishali"
click at [530, 325] on button "Save" at bounding box center [530, 317] width 32 height 19
